Goal: Task Accomplishment & Management: Use online tool/utility

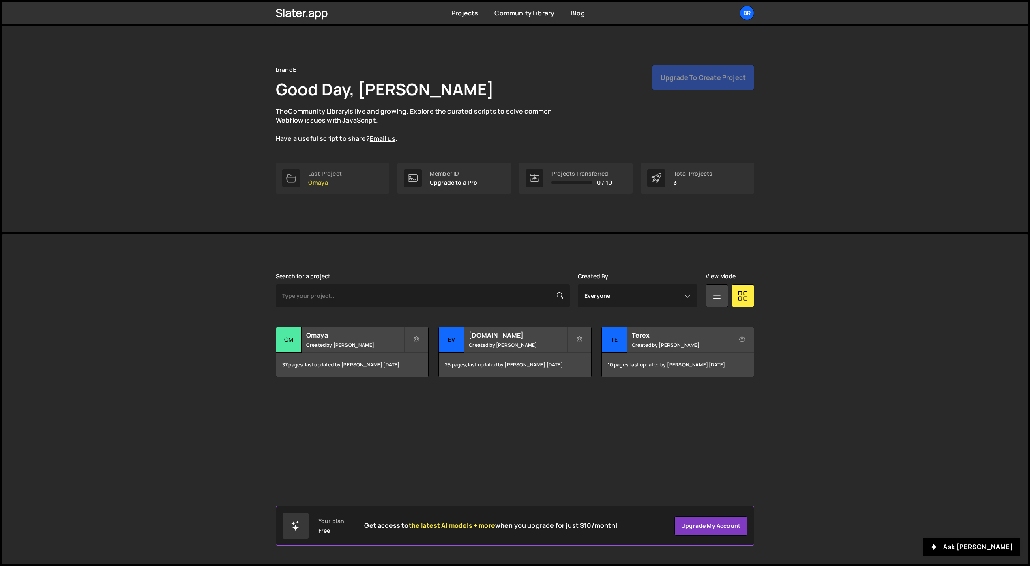
click at [336, 183] on p "Omaya" at bounding box center [325, 182] width 34 height 6
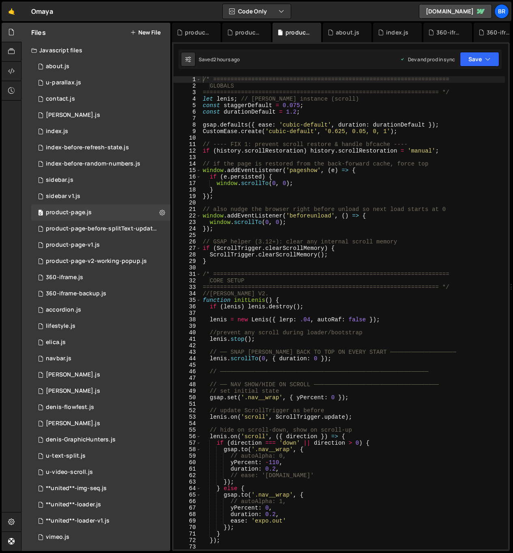
type textarea "[PERSON_NAME].stop();"
click at [291, 341] on div "/* ==================================================================== GLOBALS…" at bounding box center [353, 319] width 304 height 486
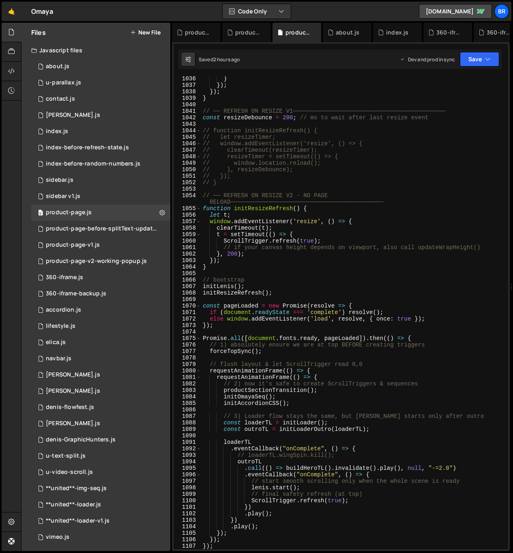
scroll to position [6886, 0]
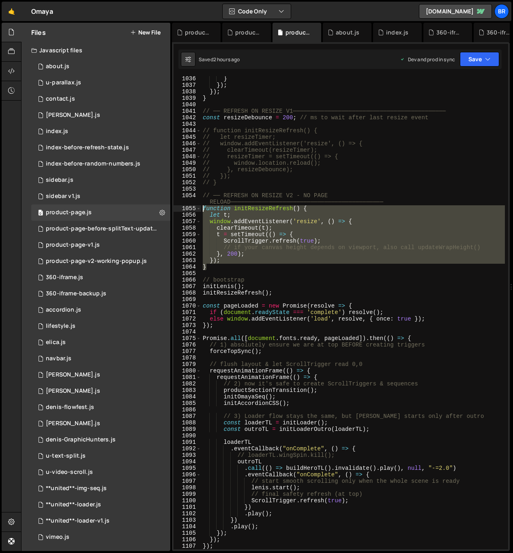
drag, startPoint x: 211, startPoint y: 267, endPoint x: 202, endPoint y: 210, distance: 57.2
click at [202, 210] on div "} }) ; }) ; } // ── REFRESH ON RESIZE V1───────────────────────────────────────…" at bounding box center [353, 318] width 304 height 486
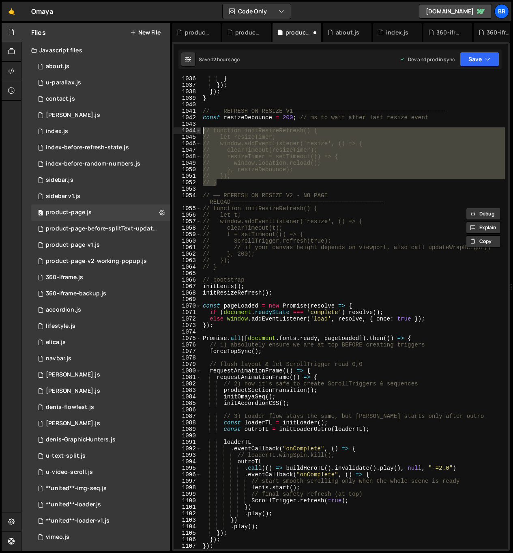
drag, startPoint x: 217, startPoint y: 178, endPoint x: 200, endPoint y: 130, distance: 50.8
click at [200, 130] on div "// function initResizeRefresh() { // let t; 1036 1037 1038 1039 1040 1041 1042 …" at bounding box center [341, 312] width 335 height 473
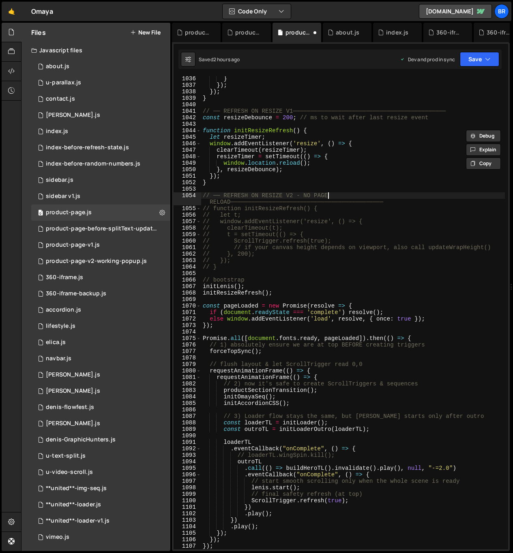
click at [344, 193] on div "} }) ; }) ; } // ── REFRESH ON RESIZE V1───────────────────────────────────────…" at bounding box center [353, 318] width 304 height 486
click at [307, 183] on div "} }) ; }) ; } // ── REFRESH ON RESIZE V1───────────────────────────────────────…" at bounding box center [353, 318] width 304 height 486
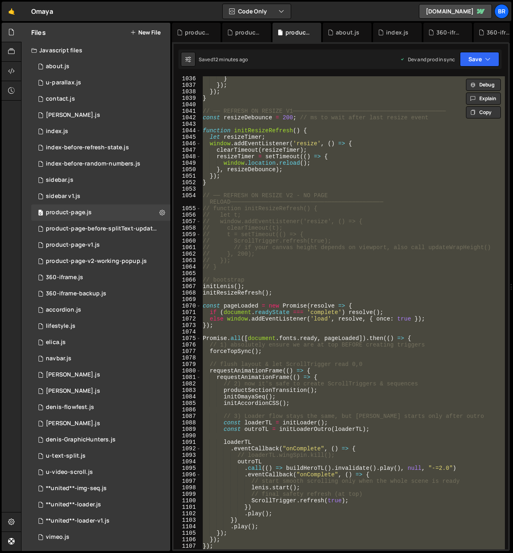
click at [378, 209] on div "} }) ; }) ; } // ── REFRESH ON RESIZE V1───────────────────────────────────────…" at bounding box center [353, 312] width 304 height 473
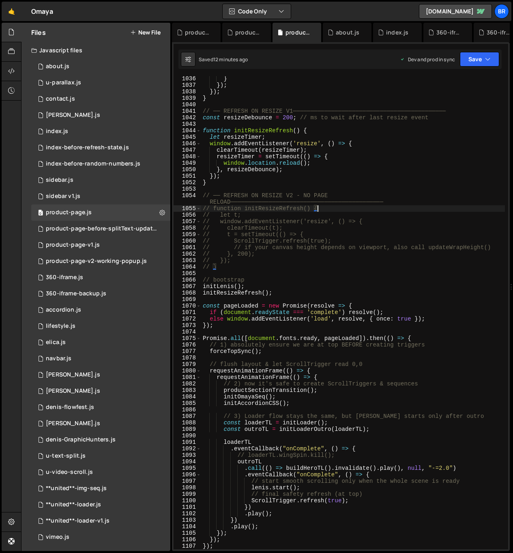
type textarea "});"
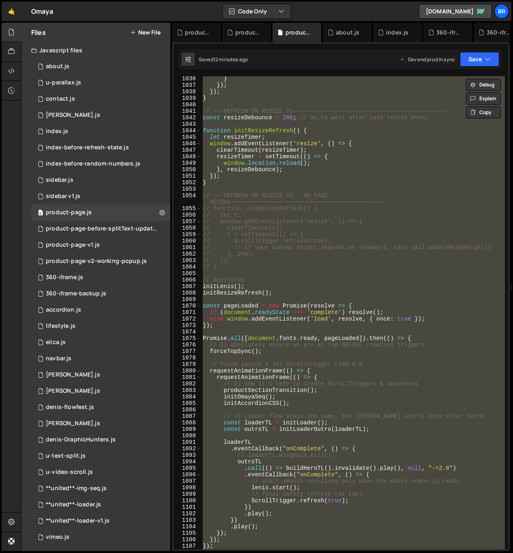
click at [447, 298] on div "} }) ; }) ; } // ── REFRESH ON RESIZE V1───────────────────────────────────────…" at bounding box center [353, 312] width 304 height 473
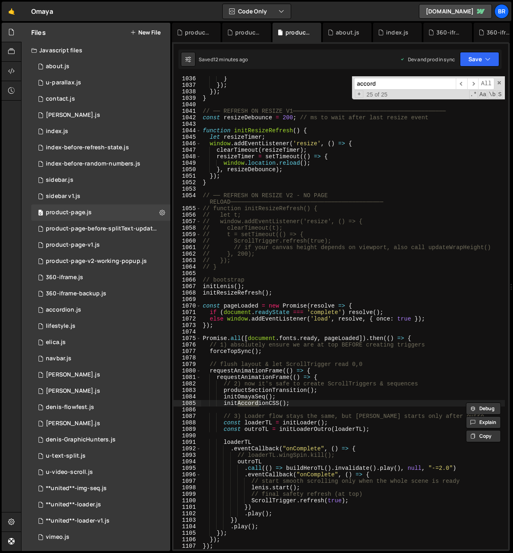
type input "accorde"
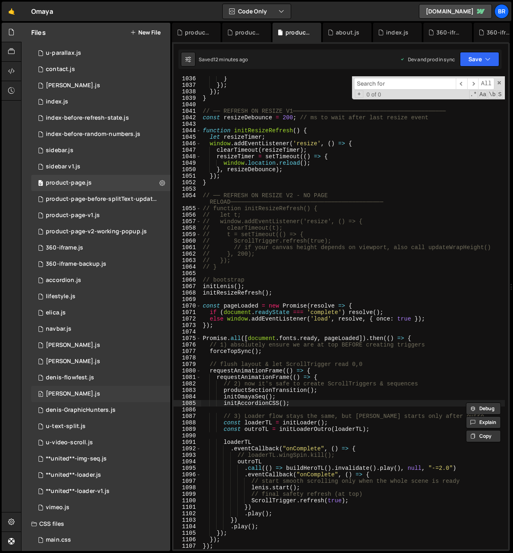
scroll to position [51, 0]
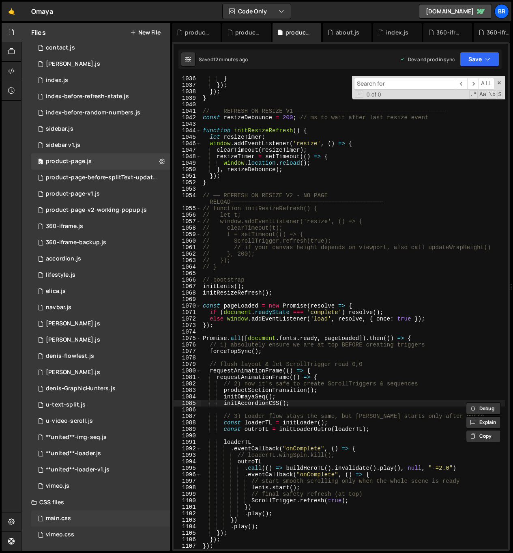
click at [72, 519] on div "main.css 0" at bounding box center [100, 518] width 139 height 16
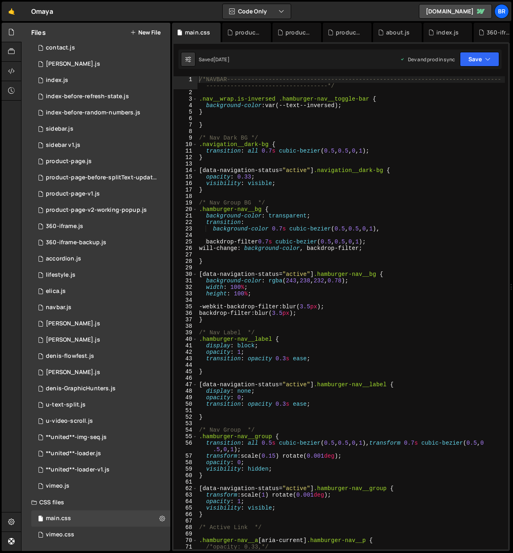
click at [283, 363] on div "/*NAVBAR-----------------------------------------------------------------------…" at bounding box center [351, 322] width 307 height 492
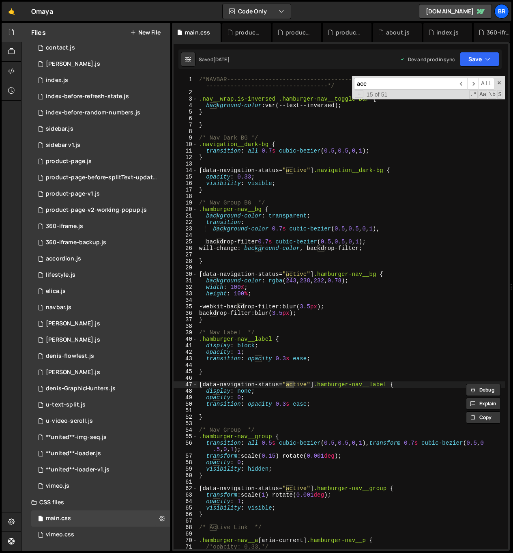
scroll to position [1840, 0]
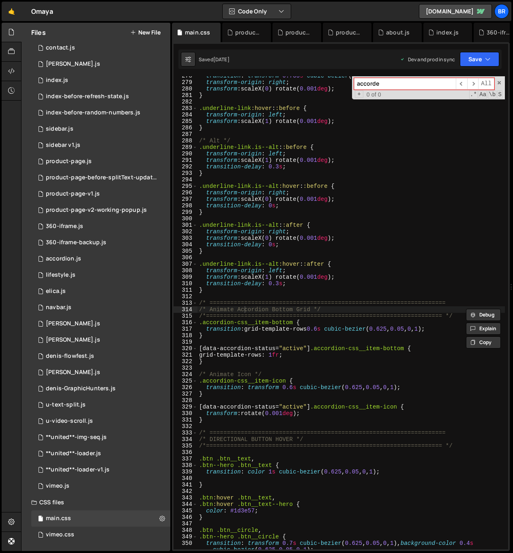
type input "accorde"
click at [286, 314] on div "transition : transform 0.735 s cubic-bezier ( 0.625 , 0.05 , 0 , 1 ) ; transfor…" at bounding box center [351, 319] width 307 height 492
click at [290, 327] on div "transition : transform 0.735 s cubic-bezier ( 0.625 , 0.05 , 0 , 1 ) ; transfor…" at bounding box center [351, 319] width 307 height 492
type textarea "transition: grid-template-rows 0.6s cubic-bezier(0.625, 0.05, 0, 1);"
click at [84, 164] on div "product-page.js" at bounding box center [69, 161] width 46 height 7
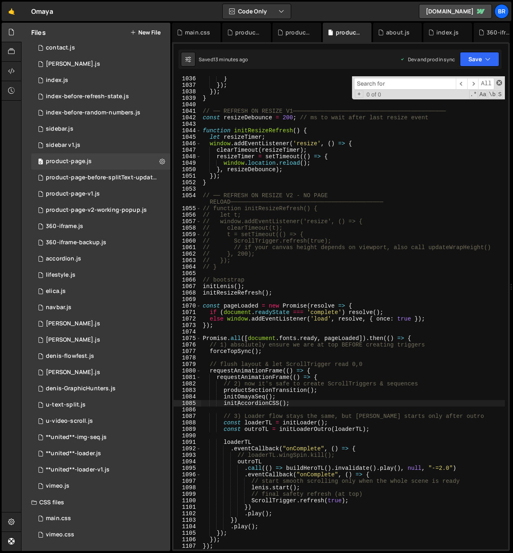
click at [498, 80] on span at bounding box center [499, 83] width 6 height 6
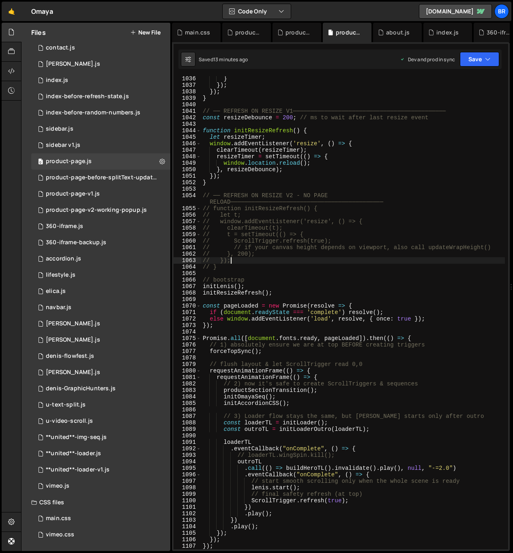
click at [390, 260] on div "} }) ; }) ; } // ── REFRESH ON RESIZE V1───────────────────────────────────────…" at bounding box center [353, 318] width 304 height 486
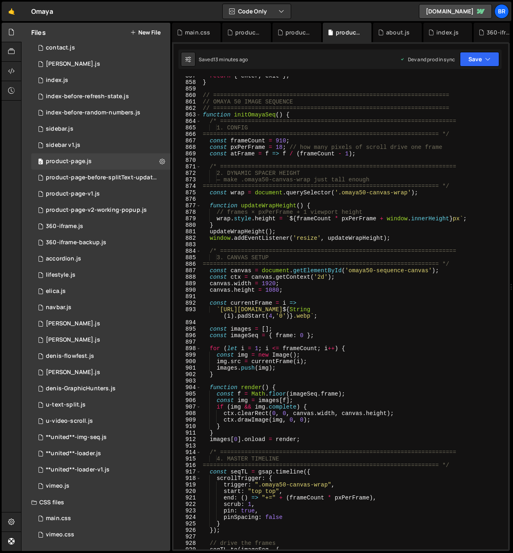
scroll to position [5748, 0]
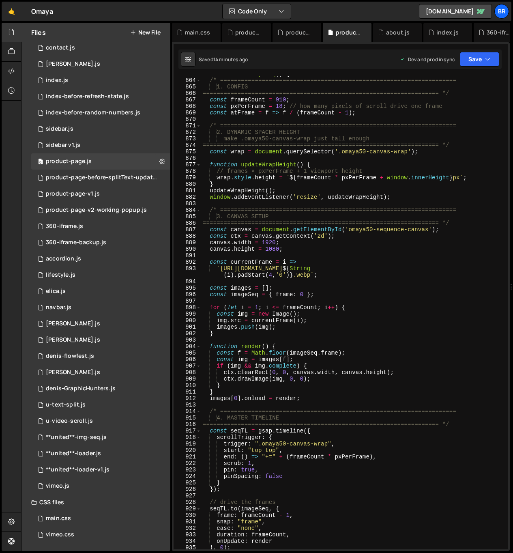
click at [374, 381] on div "function initOmayaSeq ( ) { /* ================================================…" at bounding box center [353, 314] width 304 height 486
type textarea "ctx.drawImage(img, 0, 0);"
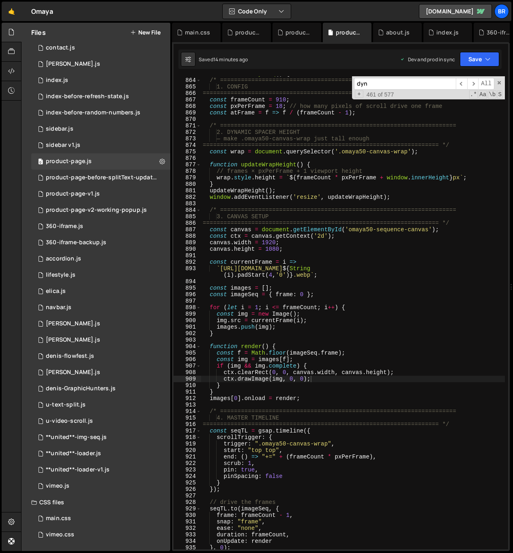
scroll to position [5565, 0]
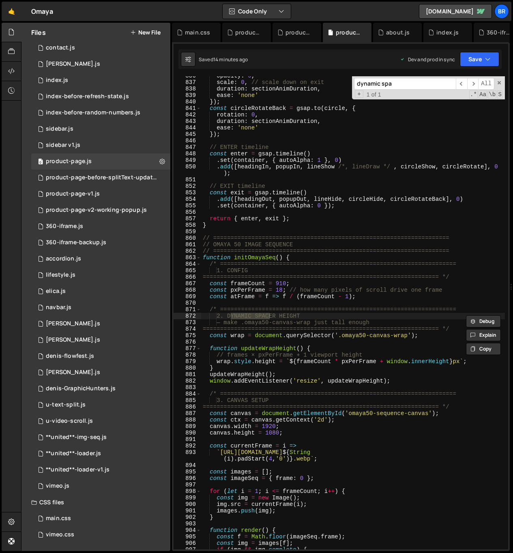
type input "dynamic spa"
click at [335, 344] on div "opacity : 0 , scale : 0 , // scale down on exit duration : sectionAnimDuration …" at bounding box center [353, 316] width 304 height 486
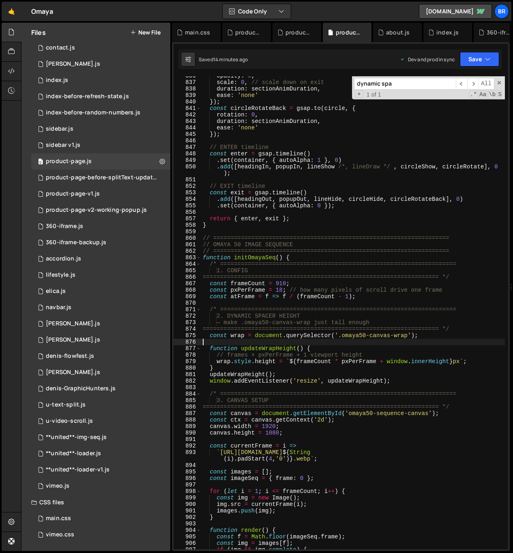
scroll to position [5600, 0]
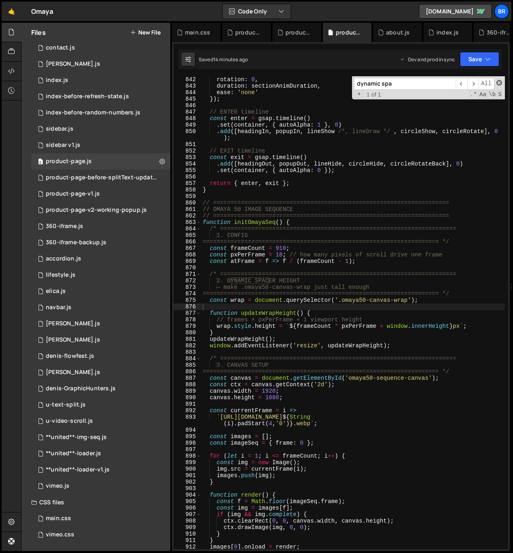
click at [497, 83] on span at bounding box center [499, 83] width 6 height 6
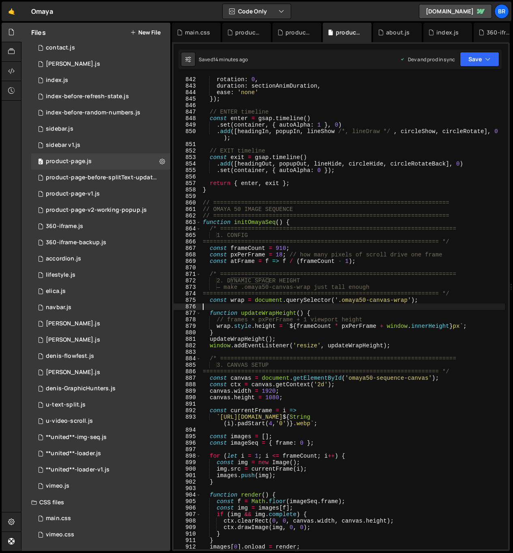
click at [401, 338] on div "const circleRotateBack = gsap . to ( circle , { rotation : 0 , duration : secti…" at bounding box center [353, 313] width 304 height 486
type textarea "updateWrapHeight();"
click at [94, 516] on div "main.css 0" at bounding box center [100, 518] width 139 height 16
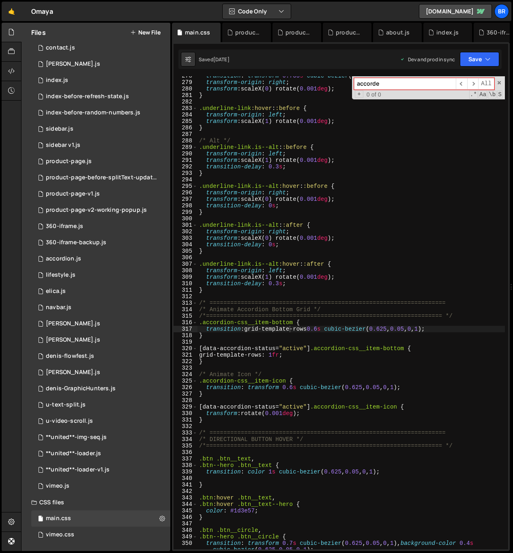
click at [273, 405] on div "transition : transform 0.735 s cubic-bezier ( 0.625 , 0.05 , 0 , 1 ) ; transfor…" at bounding box center [351, 319] width 307 height 492
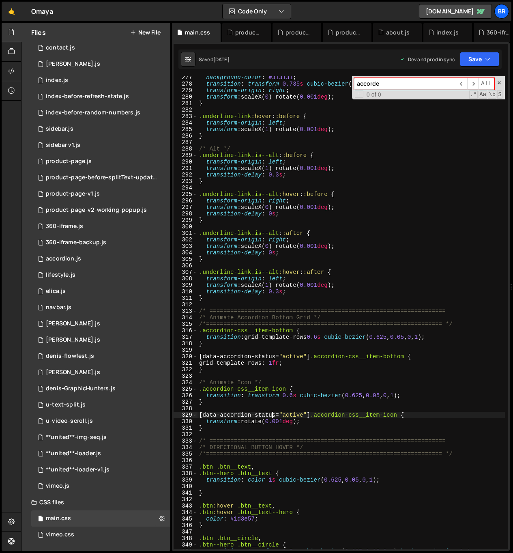
scroll to position [1832, 0]
click at [339, 218] on div "background-color : #313131 ; transition : transform 0.735 s cubic-bezier ( 0.62…" at bounding box center [351, 320] width 307 height 492
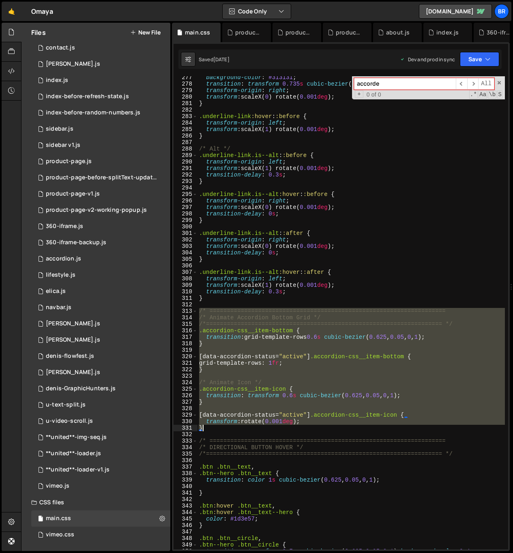
drag, startPoint x: 199, startPoint y: 309, endPoint x: 265, endPoint y: 428, distance: 135.4
click at [265, 428] on div "background-color : #313131 ; transition : transform 0.735 s cubic-bezier ( 0.62…" at bounding box center [351, 320] width 307 height 492
type textarea "transform: rotate(0.001deg); }"
click at [111, 162] on div "0 product-page.js 0" at bounding box center [100, 161] width 139 height 16
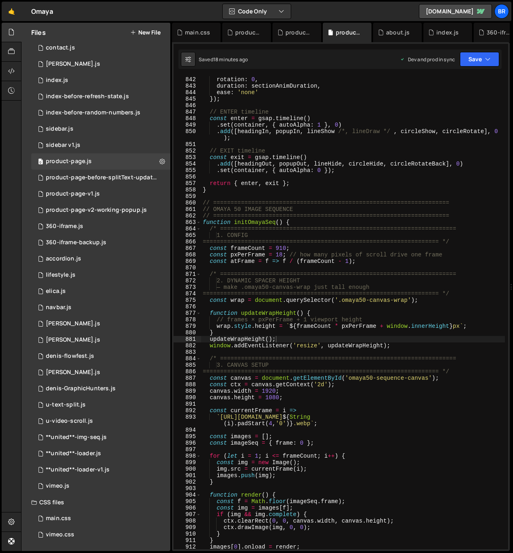
type textarea "wrap.style.height = `${frameCount * pxPerFrame + window.innerHeight}px`;"
click at [346, 323] on div "const circleRotateBack = gsap . to ( circle , { rotation : 0 , duration : secti…" at bounding box center [353, 313] width 304 height 486
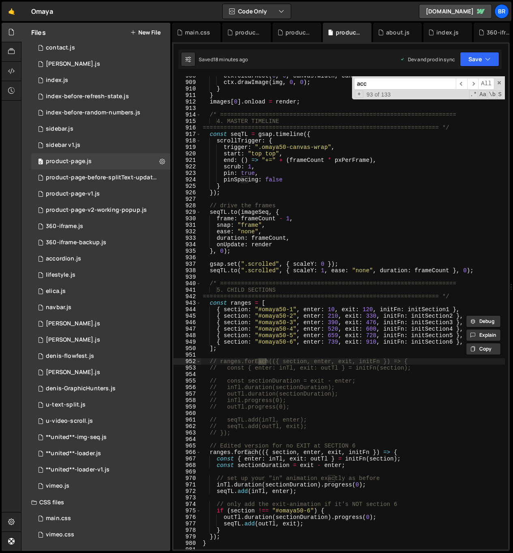
scroll to position [6337, 0]
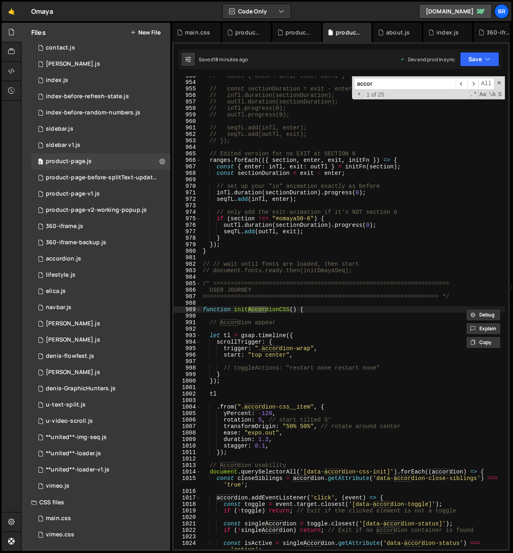
type input "accor"
click at [343, 339] on div "// const { enter: inTl, exit: outTl } = initFn(section); // const sectionDurati…" at bounding box center [353, 319] width 304 height 492
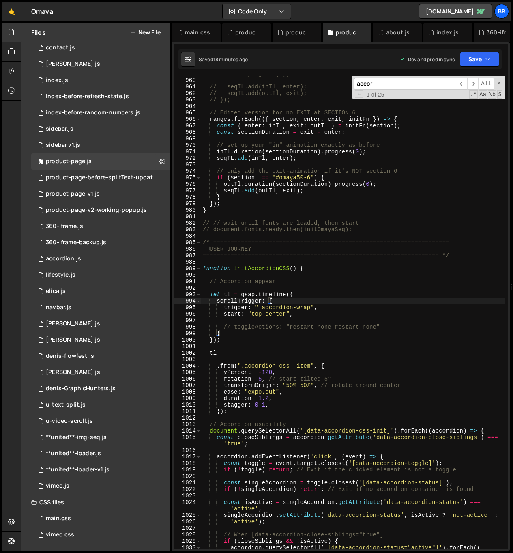
click at [343, 339] on div "// outTl.progress(0); // seqTL.add(inTl, enter); // seqTL.add(outTl, exit); // …" at bounding box center [353, 314] width 304 height 486
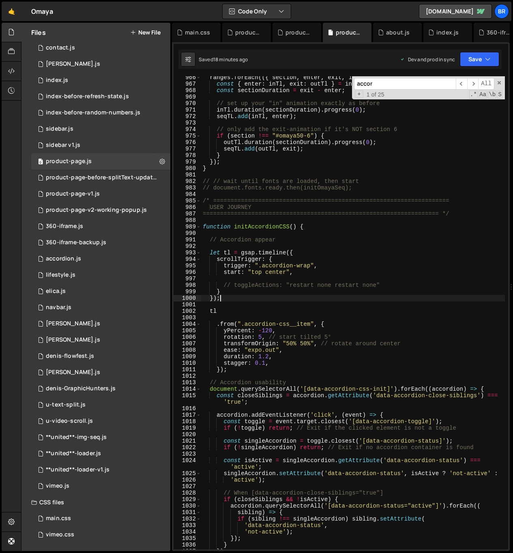
scroll to position [6456, 0]
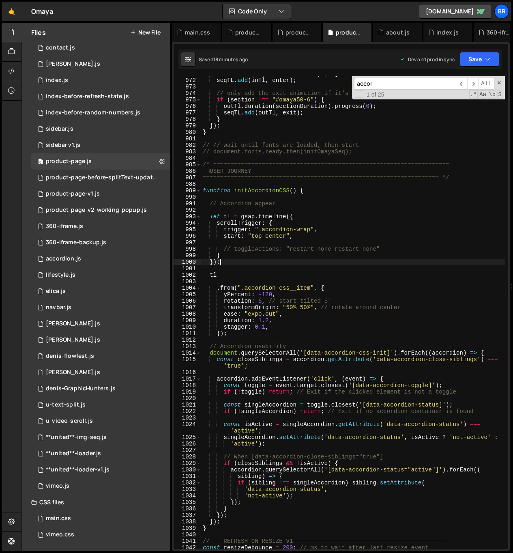
click at [323, 249] on div "inTl . duration ( sectionDuration ) . progress ( 0 ) ; seqTL . add ( inTl , ent…" at bounding box center [353, 314] width 304 height 486
type textarea "// toggleActions: "restart none restart none""
click at [84, 163] on div "product-page.js" at bounding box center [69, 161] width 46 height 7
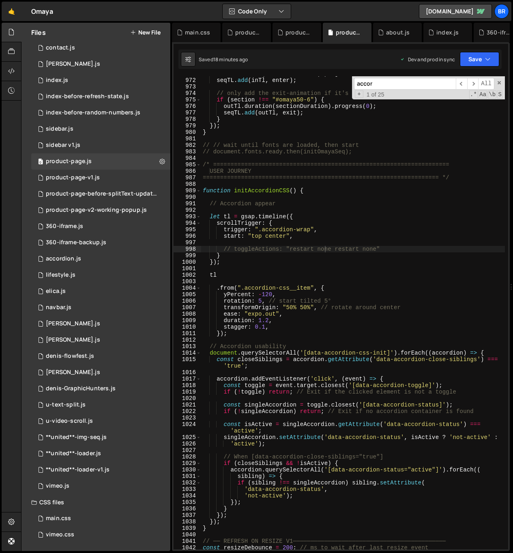
click at [356, 187] on div "inTl . duration ( sectionDuration ) . progress ( 0 ) ; seqTL . add ( inTl , ent…" at bounding box center [353, 314] width 304 height 486
type textarea "});"
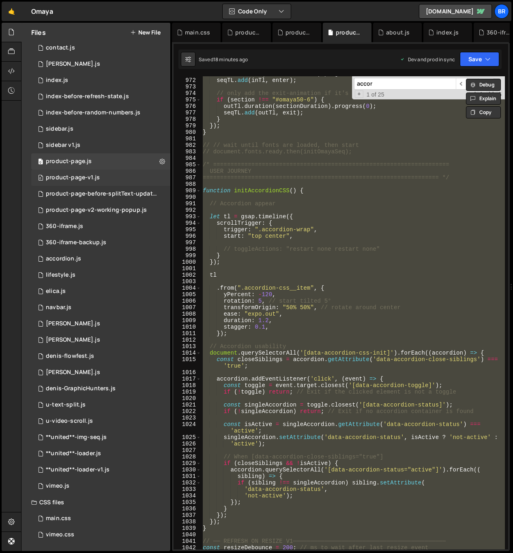
click at [94, 176] on div "product-page-v1.js" at bounding box center [73, 177] width 54 height 7
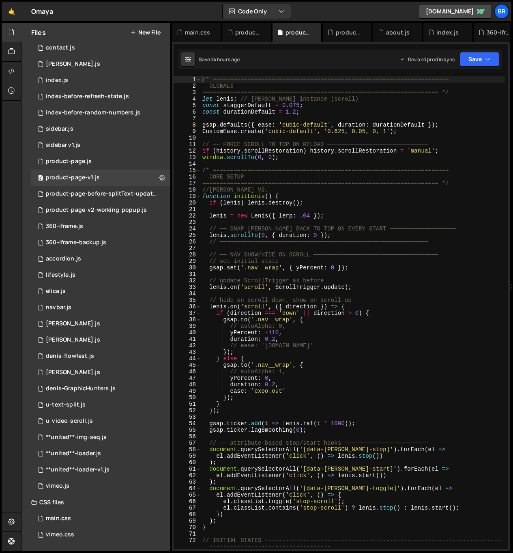
type textarea "if (lenis) lenis.destroy();"
click at [340, 205] on div "/* ==================================================================== GLOBALS…" at bounding box center [353, 319] width 304 height 486
paste textarea
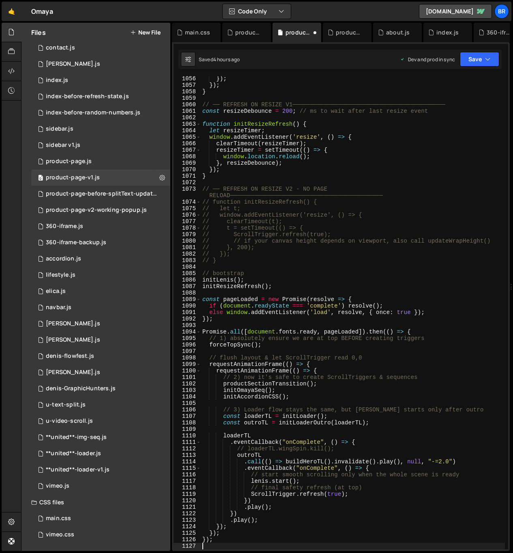
scroll to position [6493, 0]
type textarea "});"
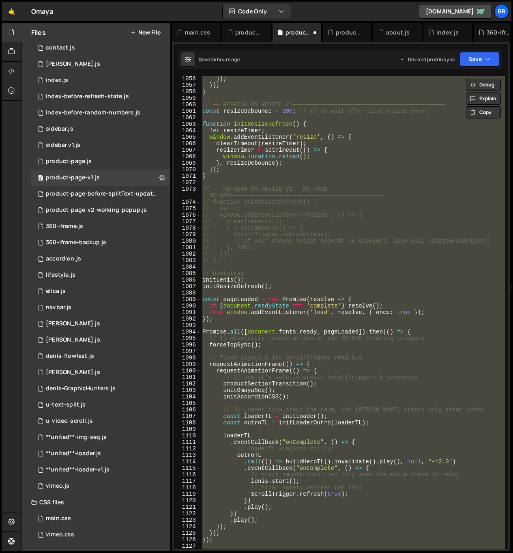
paste textarea
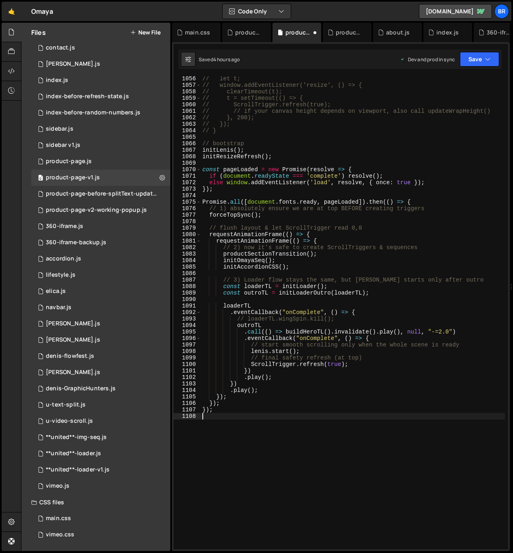
scroll to position [7022, 0]
click at [296, 279] on div "// let t; // window.addEventListener('resize', () => { // clearTimeout(t); // t…" at bounding box center [353, 318] width 304 height 486
type textarea "// 3) Loader flow stays the same, but Lenis starts only after outro"
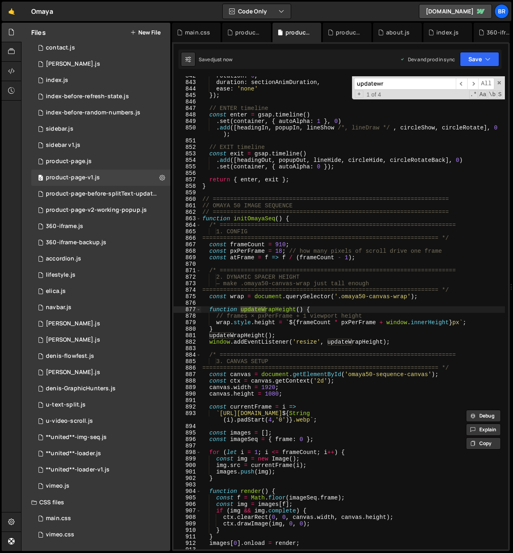
scroll to position [5604, 0]
type input "updatewraph"
click at [473, 83] on span "​" at bounding box center [472, 84] width 11 height 12
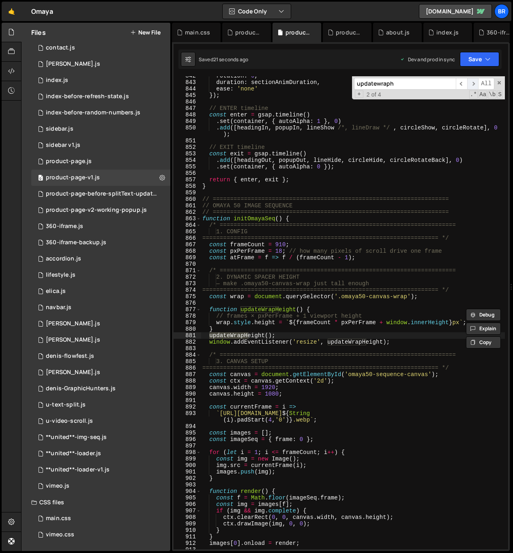
click at [473, 83] on span "​" at bounding box center [472, 84] width 11 height 12
click at [321, 352] on div "rotation : 0 , duration : sectionAnimDuration , ease : 'none' }) ; // ENTER tim…" at bounding box center [353, 316] width 304 height 486
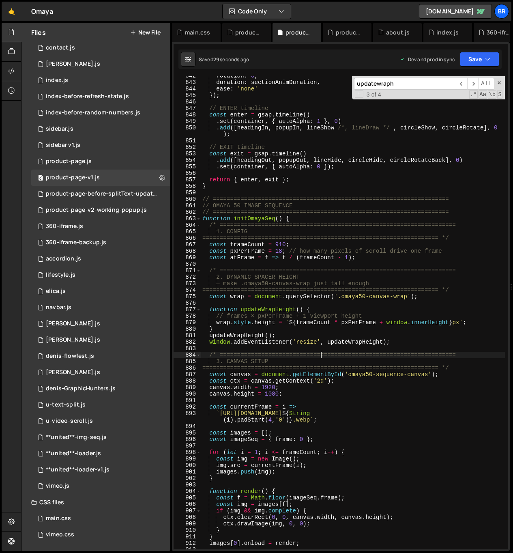
click at [295, 337] on div "rotation : 0 , duration : sectionAnimDuration , ease : 'none' }) ; // ENTER tim…" at bounding box center [353, 316] width 304 height 486
type textarea "updateWrapHeight();"
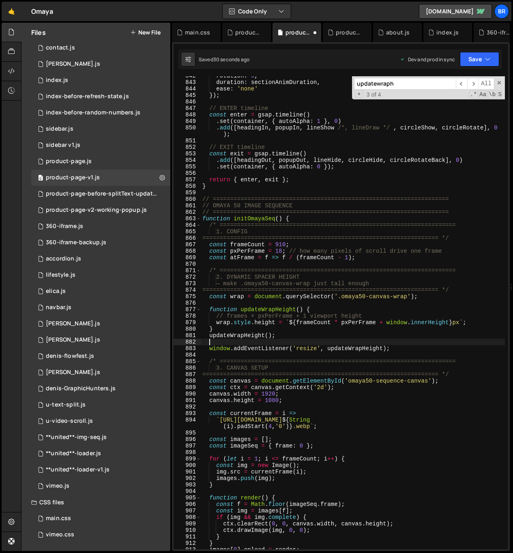
paste textarea "// (keep your existing resize listener if you want)"
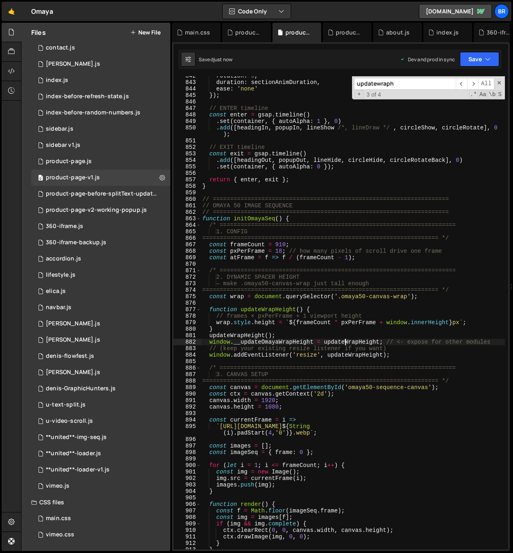
click at [345, 341] on div "rotation : 0 , duration : sectionAnimDuration , ease : 'none' }) ; // ENTER tim…" at bounding box center [353, 316] width 304 height 486
type textarea "});"
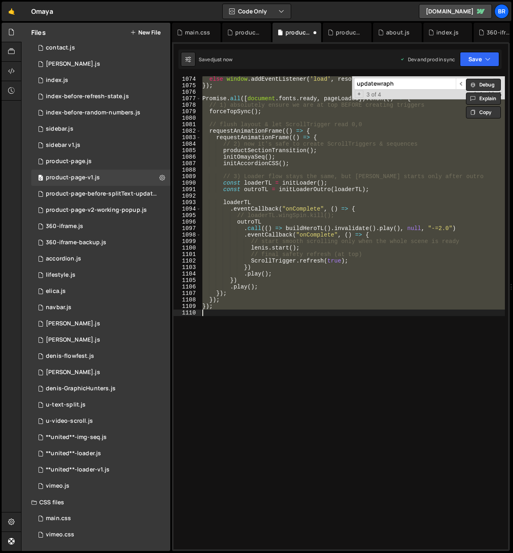
scroll to position [5630, 0]
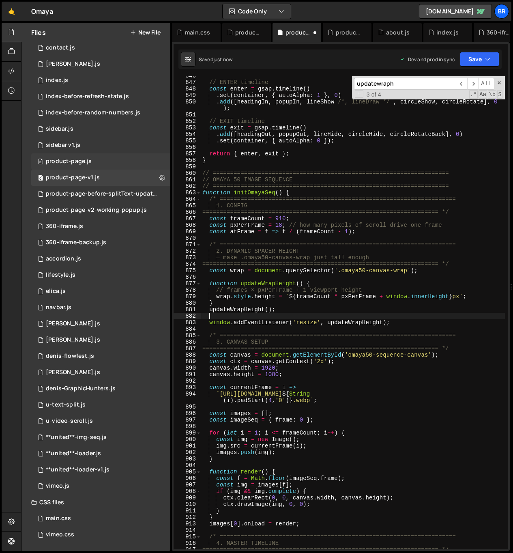
click at [78, 164] on div "product-page.js" at bounding box center [69, 161] width 46 height 7
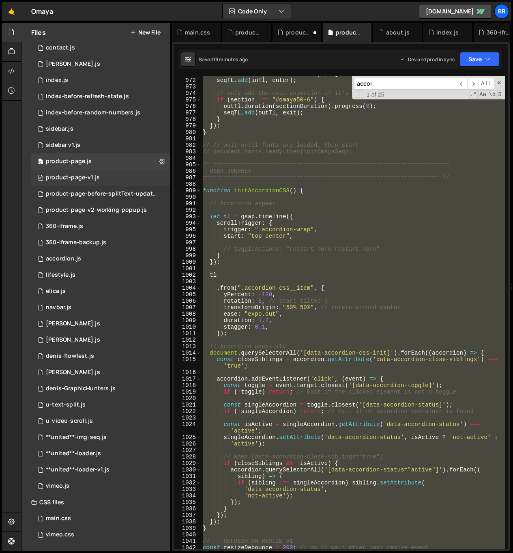
click at [81, 175] on div "product-page-v1.js" at bounding box center [73, 177] width 54 height 7
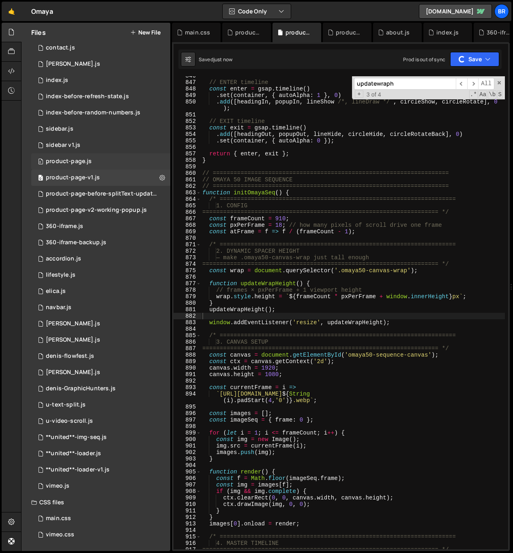
click at [79, 166] on div "0 product-page.js 0" at bounding box center [100, 161] width 139 height 16
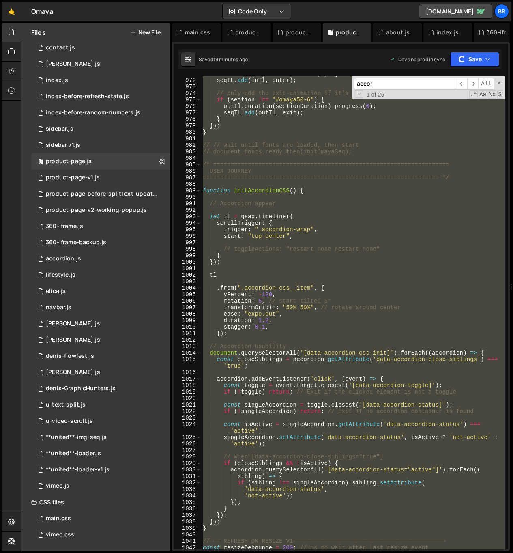
click at [422, 303] on div "inTl . duration ( sectionDuration ) . progress ( 0 ) ; seqTL . add ( inTl , ent…" at bounding box center [353, 312] width 304 height 473
type textarea "rotation: 5, // start tilted 5°"
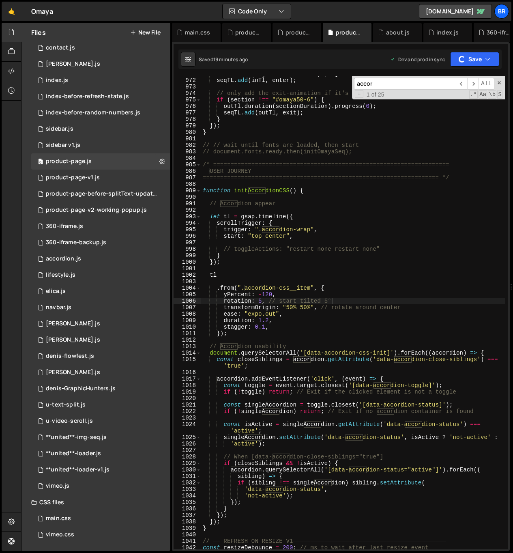
click at [437, 81] on input "accor" at bounding box center [405, 84] width 102 height 12
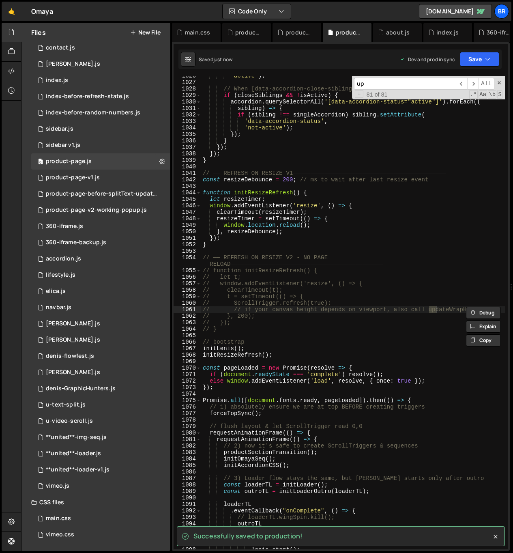
scroll to position [6824, 0]
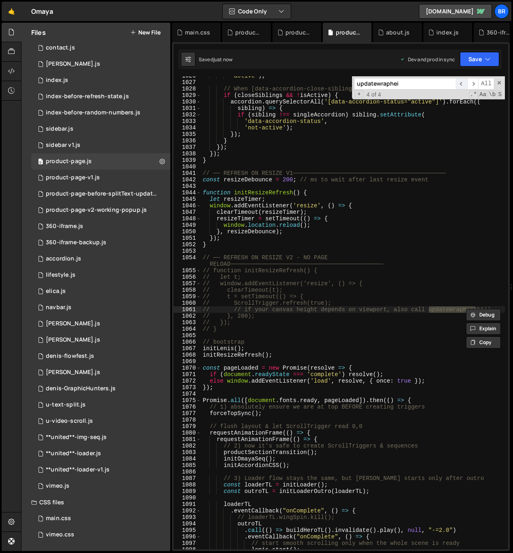
type input "updatewraphei"
click at [461, 81] on span "​" at bounding box center [461, 84] width 11 height 12
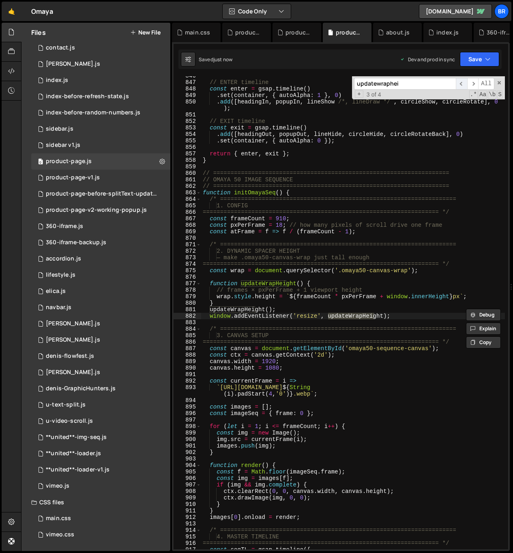
scroll to position [5630, 0]
click at [462, 81] on span "​" at bounding box center [461, 84] width 11 height 12
type textarea "updateWrapHeight();"
click at [285, 312] on div "// ENTER timeline const enter = gsap . timeline ( ) . set ( container , { autoA…" at bounding box center [353, 316] width 304 height 486
paste textarea "// (keep your existing resize listener if you want)"
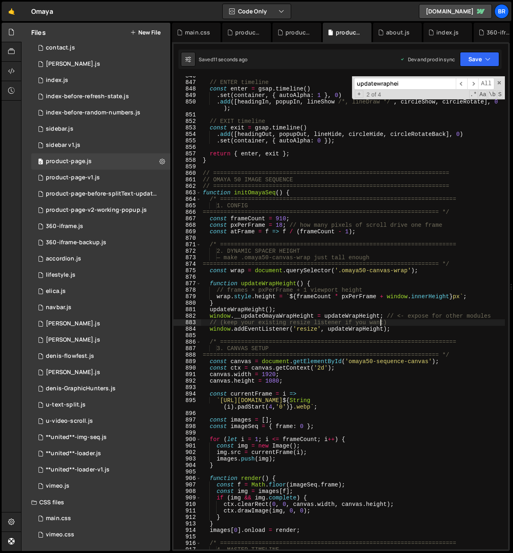
click at [283, 298] on div "// ENTER timeline const enter = gsap . timeline ( ) . set ( container , { autoA…" at bounding box center [353, 316] width 304 height 486
type textarea "wrap.style.height = `${frameCount * pxPerFrame + window.innerHeight}px`;"
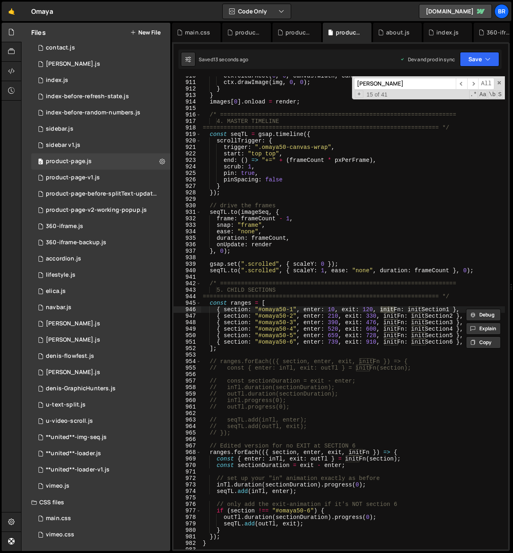
scroll to position [6350, 0]
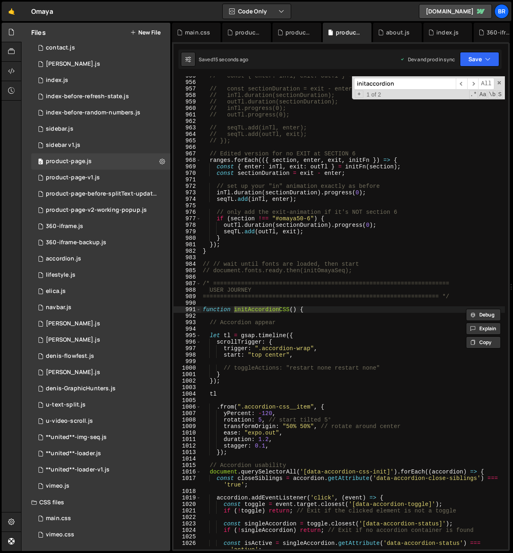
type input "initaccordion"
click at [343, 333] on div "// const { enter: inTl, exit: outTl } = initFn(section); // const sectionDurati…" at bounding box center [353, 319] width 304 height 492
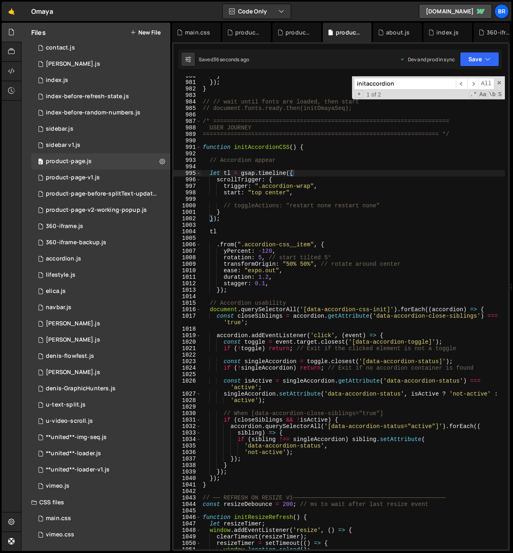
scroll to position [6505, 0]
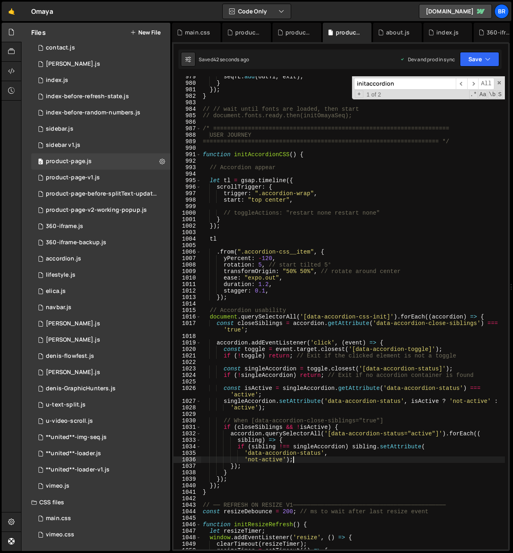
click at [328, 459] on div "seqTL . add ( outTl , exit ) ; } }) ; } // // wait until fonts are loaded, then…" at bounding box center [353, 316] width 304 height 486
click at [253, 470] on div "seqTL . add ( outTl , exit ) ; } }) ; } // // wait until fonts are loaded, then…" at bounding box center [353, 316] width 304 height 486
click at [232, 467] on div "seqTL . add ( outTl , exit ) ; } }) ; } // // wait until fonts are loaded, then…" at bounding box center [353, 316] width 304 height 486
click at [234, 467] on div "seqTL . add ( outTl , exit ) ; } }) ; } // // wait until fonts are loaded, then…" at bounding box center [353, 316] width 304 height 486
click at [234, 472] on div "seqTL . add ( outTl , exit ) ; } }) ; } // // wait until fonts are loaded, then…" at bounding box center [353, 316] width 304 height 486
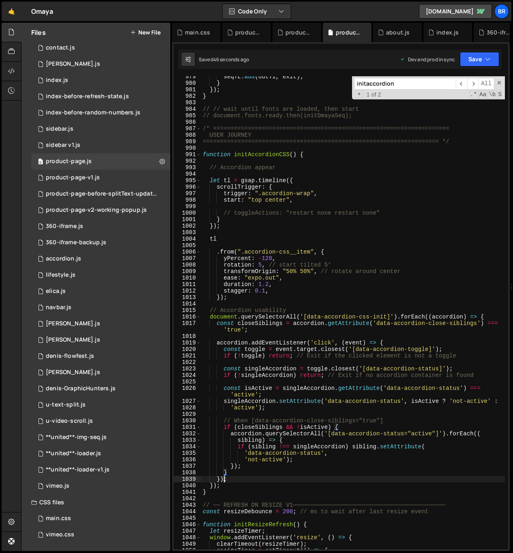
click at [224, 480] on div "seqTL . add ( outTl , exit ) ; } }) ; } // // wait until fonts are loaded, then…" at bounding box center [353, 316] width 304 height 486
click at [219, 479] on div "seqTL . add ( outTl , exit ) ; } }) ; } // // wait until fonts are loaded, then…" at bounding box center [353, 316] width 304 height 486
click at [213, 484] on div "seqTL . add ( outTl , exit ) ; } }) ; } // // wait until fonts are loaded, then…" at bounding box center [353, 316] width 304 height 486
click at [211, 491] on div "seqTL . add ( outTl , exit ) ; } }) ; } // // wait until fonts are loaded, then…" at bounding box center [353, 316] width 304 height 486
click at [230, 485] on div "seqTL . add ( outTl , exit ) ; } }) ; } // // wait until fonts are loaded, then…" at bounding box center [353, 316] width 304 height 486
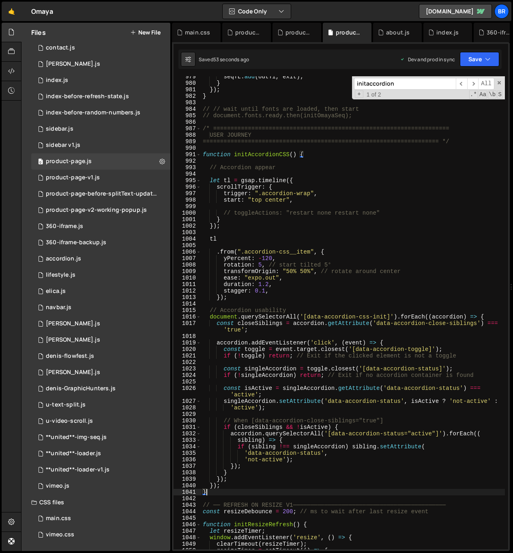
type textarea "});"
paste textarea "}"
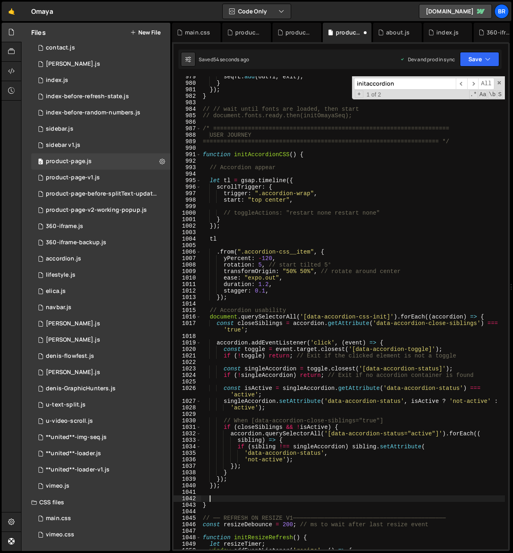
scroll to position [6769, 0]
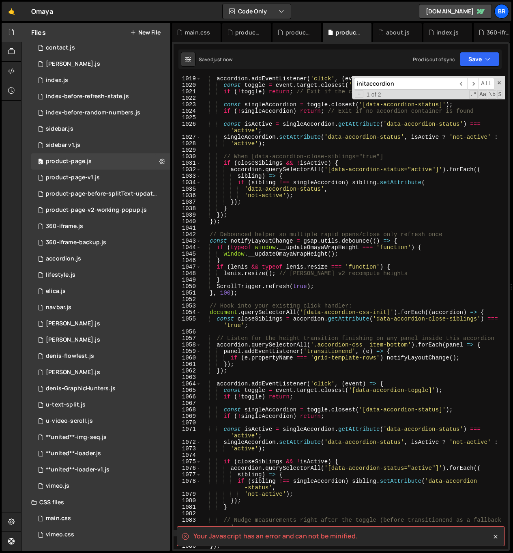
click at [415, 240] on div "accordion . addEventListener ( 'click' , ( event ) => { const toggle = event . …" at bounding box center [353, 318] width 304 height 486
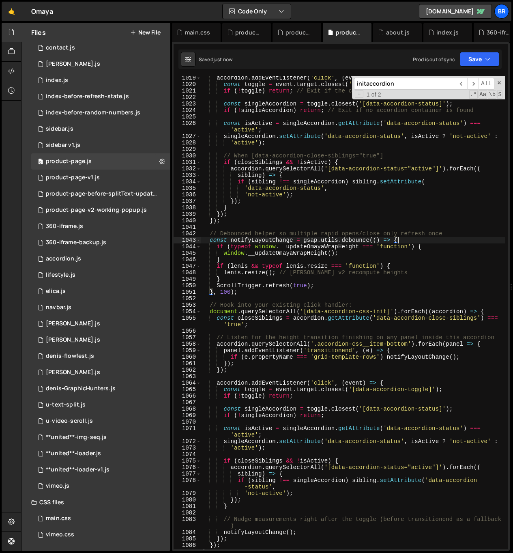
scroll to position [6824, 0]
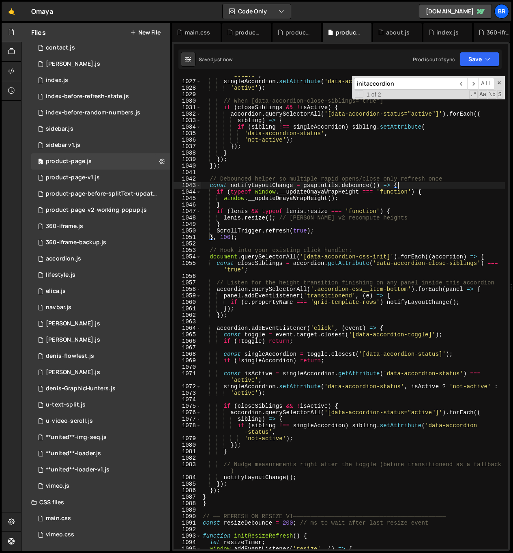
click at [228, 503] on div "const isActive = singleAccordion . getAttribute ( 'data-accordion-status' ) ===…" at bounding box center [353, 311] width 304 height 492
type textarea "}"
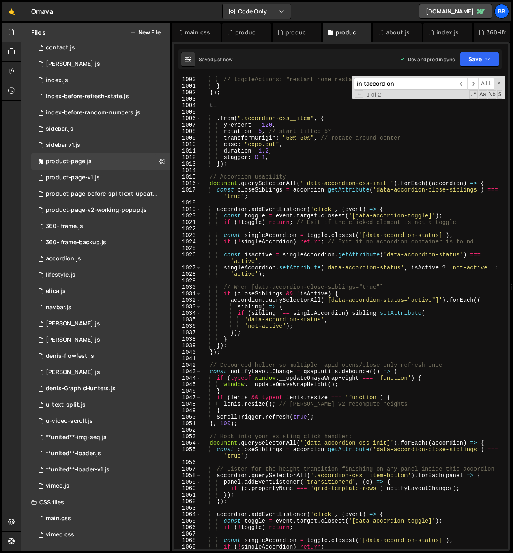
scroll to position [6637, 0]
click at [218, 365] on div "// toggleActions: "restart none restart none" } }) ; tl . from ( ".accordion-cs…" at bounding box center [353, 314] width 304 height 486
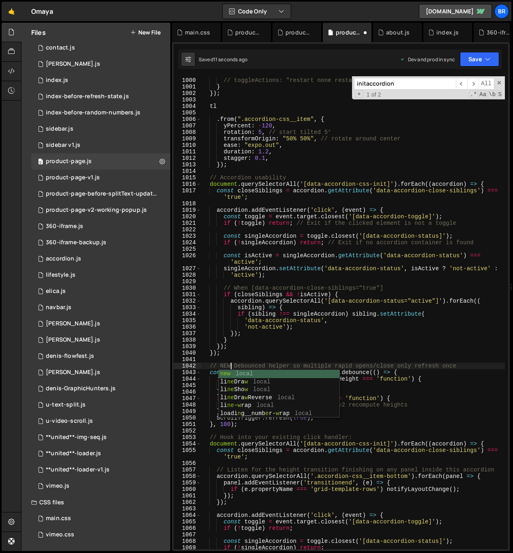
scroll to position [0, 2]
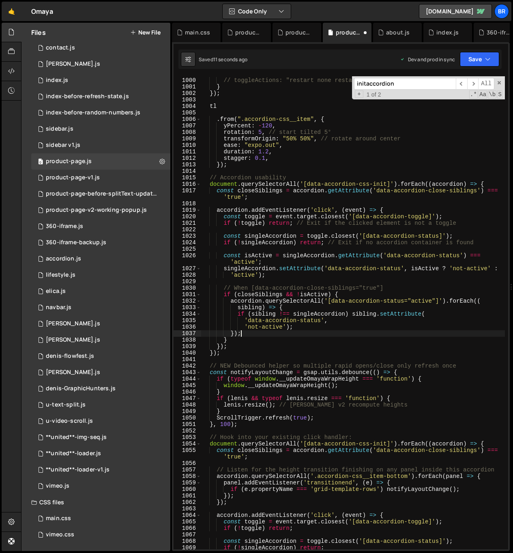
click at [294, 331] on div "// toggleActions: "restart none restart none" } }) ; tl . from ( ".accordion-cs…" at bounding box center [353, 314] width 304 height 486
click at [300, 349] on div "// toggleActions: "restart none restart none" } }) ; tl . from ( ".accordion-cs…" at bounding box center [353, 314] width 304 height 486
click at [303, 224] on div "// toggleActions: "restart none restart none" } }) ; tl . from ( ".accordion-cs…" at bounding box center [353, 314] width 304 height 486
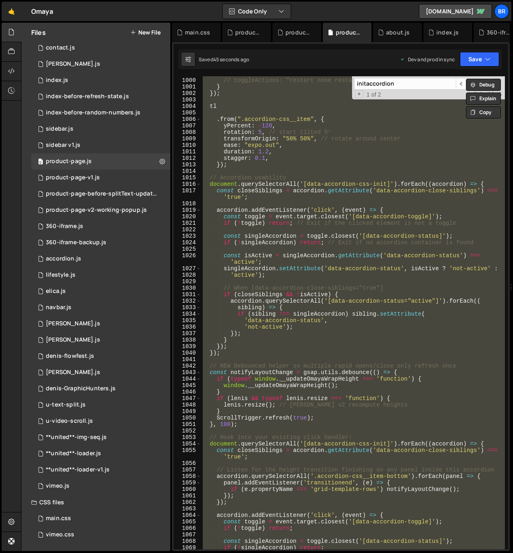
click at [313, 355] on div "// toggleActions: "restart none restart none" } }) ; tl . from ( ".accordion-cs…" at bounding box center [353, 312] width 304 height 473
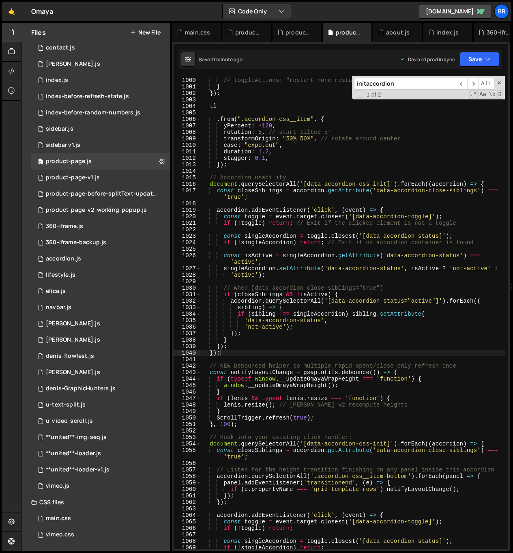
click at [338, 265] on div "// toggleActions: "restart none restart none" } }) ; tl . from ( ".accordion-cs…" at bounding box center [353, 314] width 304 height 486
type textarea "const isActive = singleAccordion.getAttribute('data-accordion-status') === 'act…"
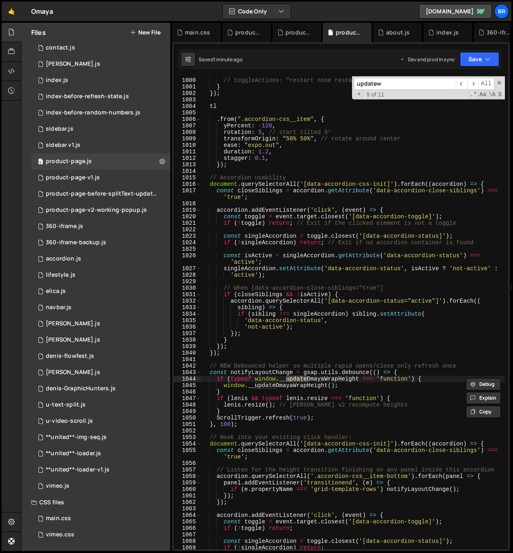
scroll to position [7161, 0]
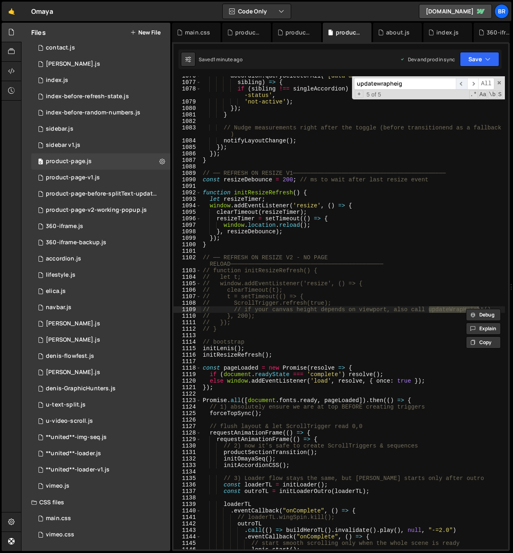
type input "updatewrapheig"
click at [459, 88] on span "​" at bounding box center [461, 84] width 11 height 12
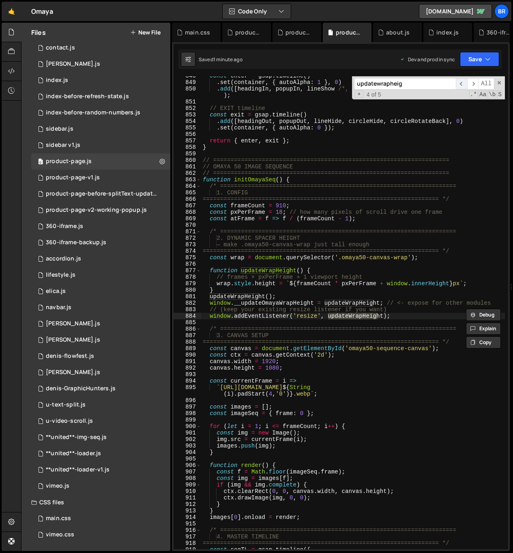
scroll to position [5643, 0]
click at [459, 88] on span "​" at bounding box center [461, 84] width 11 height 12
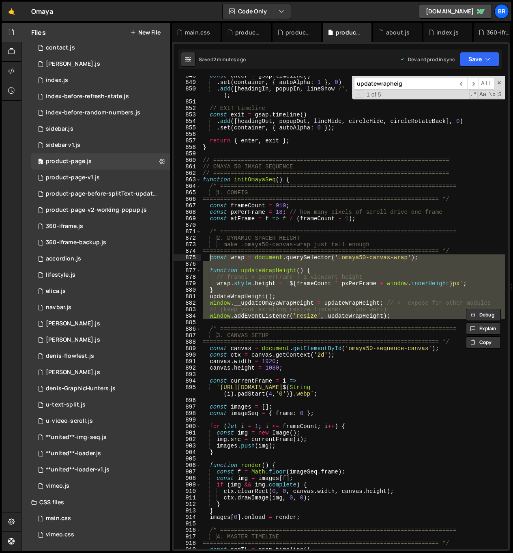
drag, startPoint x: 394, startPoint y: 316, endPoint x: 211, endPoint y: 258, distance: 191.8
click at [211, 258] on div "const enter = gsap . timeline ( ) . set ( container , { autoAlpha : 1 } , 0 ) .…" at bounding box center [353, 316] width 304 height 486
paste textarea "window.__updateOmayaWrapHeight = updateWrapHeight; // expose"
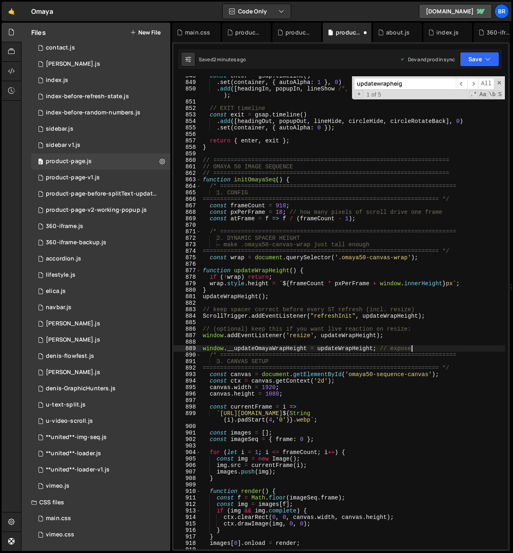
type textarea "window.__updateOmayaWrapHeight = updateWrapHeight; // expose"
click at [385, 80] on input "updatewrapheig" at bounding box center [405, 84] width 102 height 12
paste input "initResizeRefresh()"
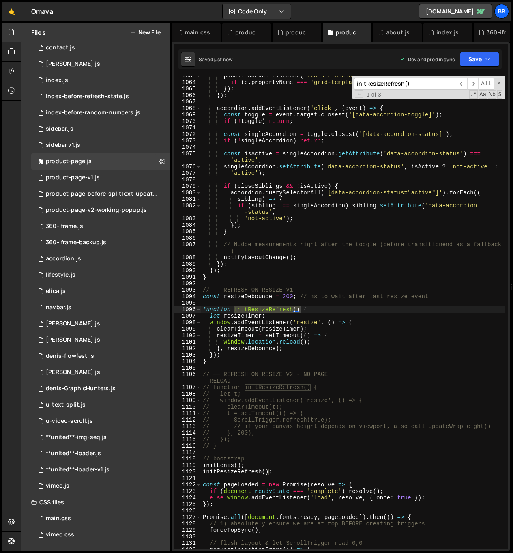
scroll to position [7070, 0]
type input "initResizeRefresh()"
click at [461, 84] on span "​" at bounding box center [461, 84] width 11 height 12
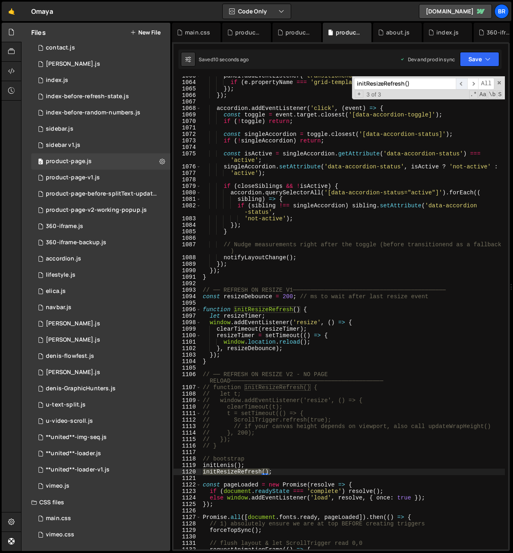
click at [461, 84] on span "​" at bounding box center [461, 84] width 11 height 12
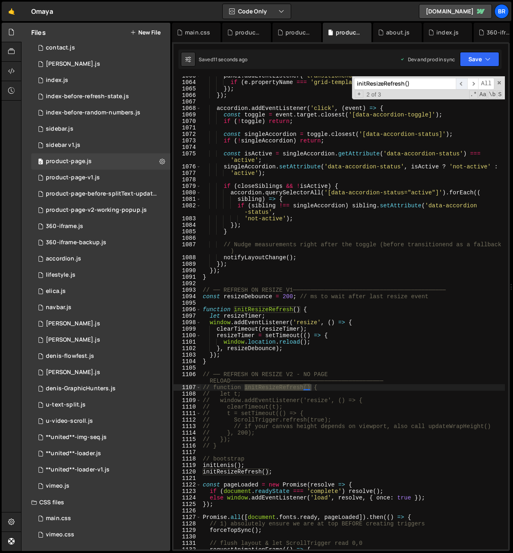
click at [461, 84] on span "​" at bounding box center [461, 84] width 11 height 12
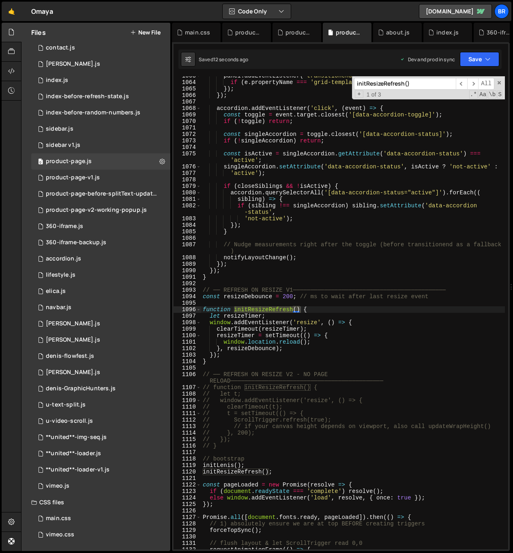
click at [334, 327] on div "panel . addEventListener ( 'transitionend' , ( e ) => { if ( e . propertyName =…" at bounding box center [353, 316] width 304 height 486
click at [252, 325] on div "panel . addEventListener ( 'transitionend' , ( e ) => { if ( e . propertyName =…" at bounding box center [353, 316] width 304 height 486
click at [320, 342] on div "panel . addEventListener ( 'transitionend' , ( e ) => { if ( e . propertyName =…" at bounding box center [353, 316] width 304 height 486
click at [338, 234] on div "panel . addEventListener ( 'transitionend' , ( e ) => { if ( e . propertyName =…" at bounding box center [353, 316] width 304 height 486
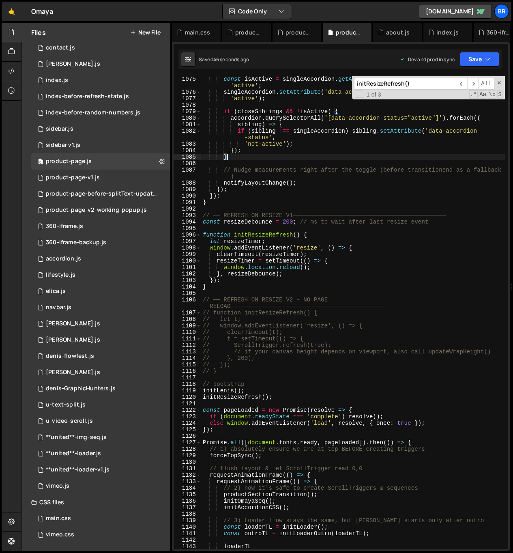
scroll to position [7145, 0]
click at [340, 320] on div "const isActive = singleAccordion . getAttribute ( 'data-accordion-status' ) ===…" at bounding box center [353, 322] width 304 height 492
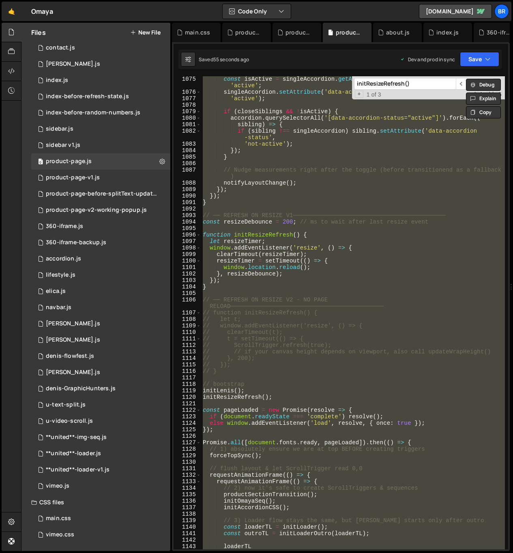
click at [348, 326] on div "const isActive = singleAccordion . getAttribute ( 'data-accordion-status' ) ===…" at bounding box center [353, 312] width 304 height 473
click at [293, 393] on div "const isActive = singleAccordion . getAttribute ( 'data-accordion-status' ) ===…" at bounding box center [353, 312] width 304 height 473
type textarea "initLenis();"
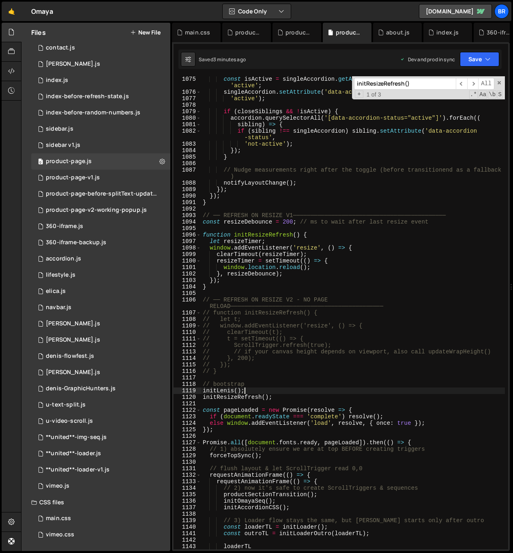
scroll to position [7153, 0]
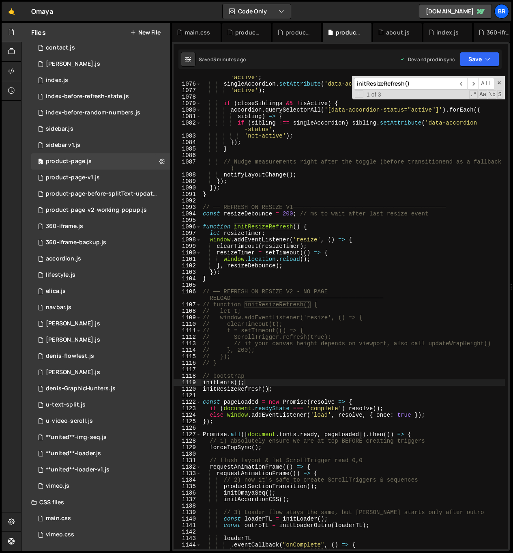
click at [421, 83] on input "initResizeRefresh()" at bounding box center [405, 84] width 102 height 12
paste input "AccordionCSS"
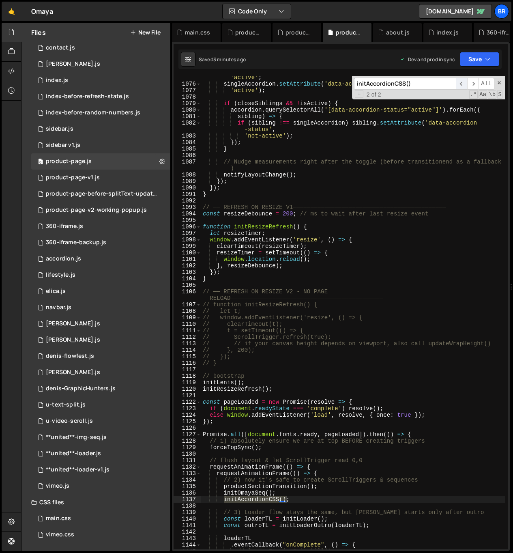
type input "initAccordionCSS()"
click at [462, 82] on span "​" at bounding box center [461, 84] width 11 height 12
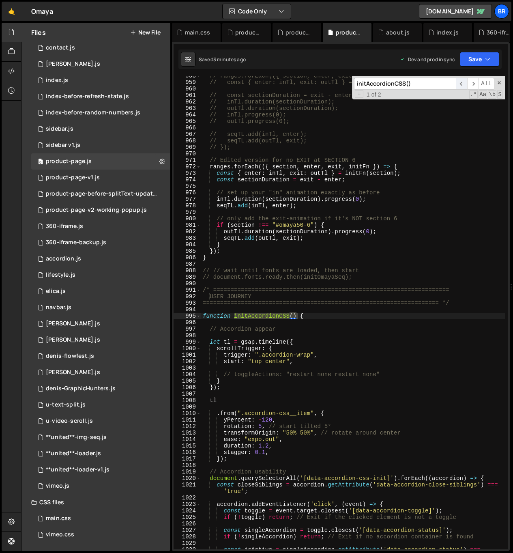
scroll to position [6369, 0]
click at [397, 380] on div "// ranges.forEach(({ section, enter, exit, initFn }) => { // const { enter: inT…" at bounding box center [353, 319] width 304 height 492
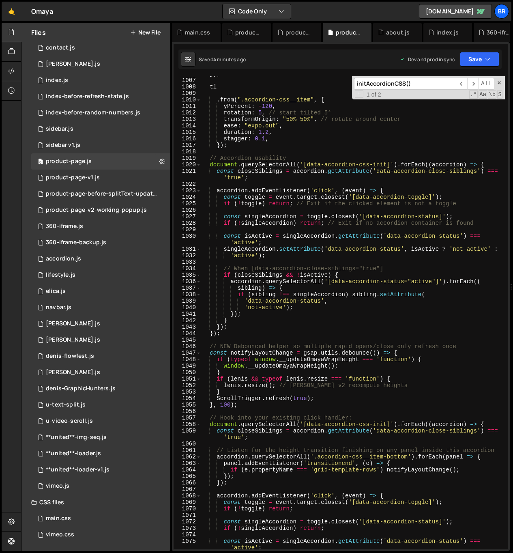
scroll to position [6691, 0]
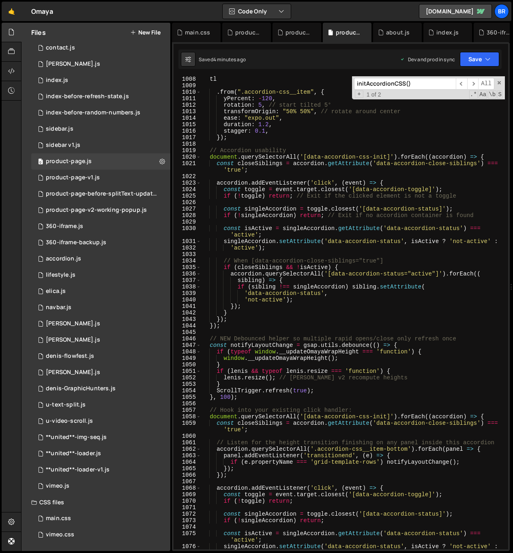
click at [383, 419] on div "tl . from ( ".accordion-css__item" , { yPercent : - 120 , rotation : 5 , // sta…" at bounding box center [353, 319] width 304 height 486
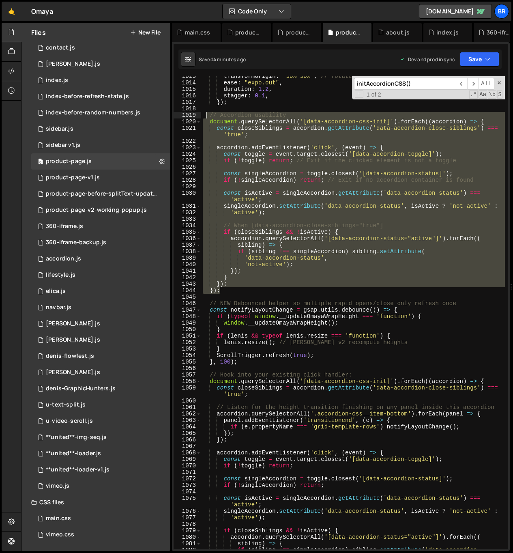
drag, startPoint x: 222, startPoint y: 292, endPoint x: 206, endPoint y: 114, distance: 178.3
click at [206, 114] on div "transformOrigin : "50% 50%" , // rotate around center ease : "expo.out" , durat…" at bounding box center [353, 319] width 304 height 492
type textarea "// Accordion usability document.querySelectorAll('[data-accordion-css-init]').f…"
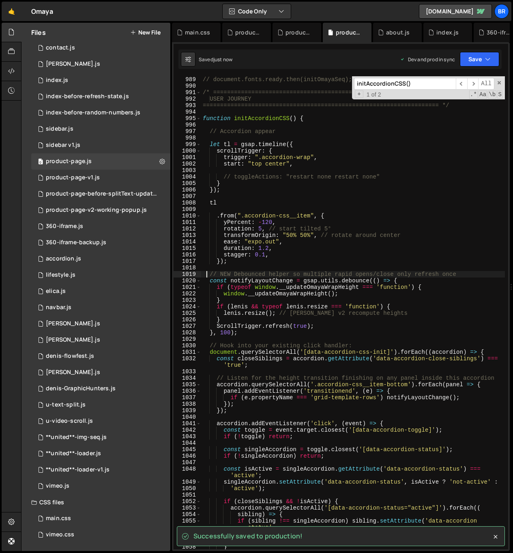
scroll to position [6608, 0]
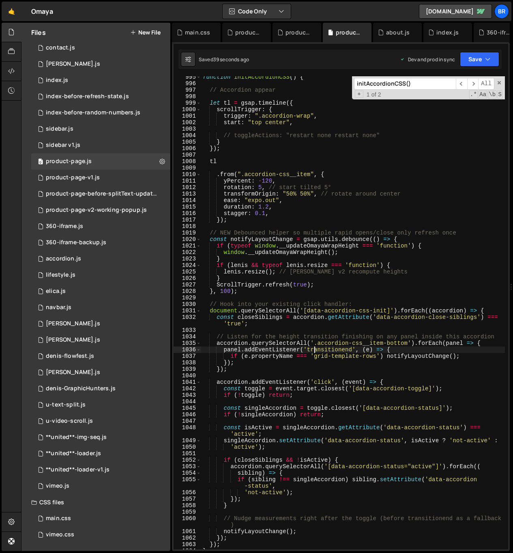
click at [313, 348] on div "function initAccordionCSS ( ) { // Accordion appear let tl = gsap . timeline ({…" at bounding box center [353, 317] width 304 height 486
click at [309, 325] on div "function initAccordionCSS ( ) { // Accordion appear let tl = gsap . timeline ({…" at bounding box center [353, 317] width 304 height 486
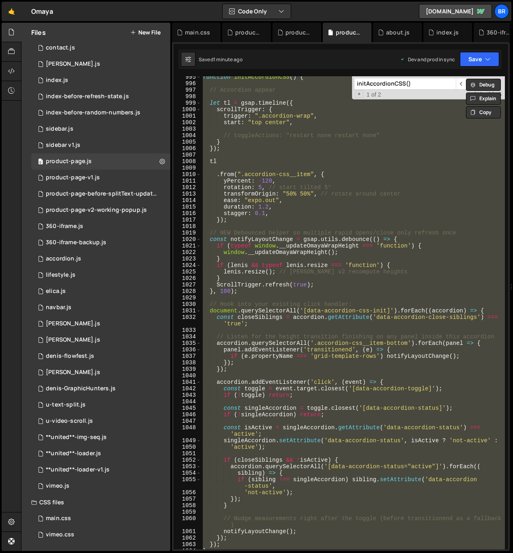
click at [305, 305] on div "function initAccordionCSS ( ) { // Accordion appear let tl = gsap . timeline ({…" at bounding box center [353, 312] width 304 height 473
type textarea "// Hook into your existing click handler:"
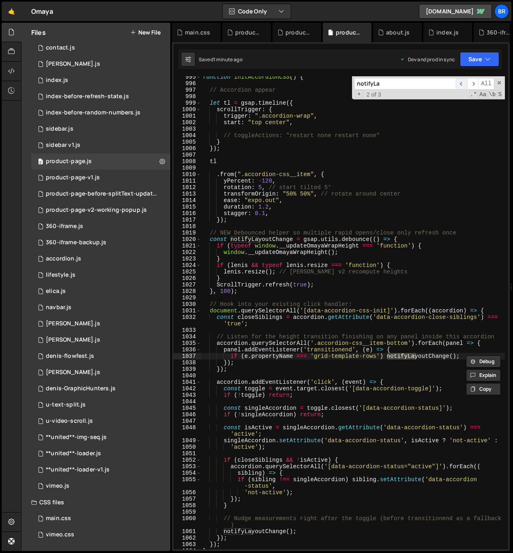
type input "notifyLa"
click at [461, 80] on span "​" at bounding box center [461, 84] width 11 height 12
click at [361, 258] on div "function initAccordionCSS ( ) { // Accordion appear let tl = gsap . timeline ({…" at bounding box center [353, 317] width 304 height 486
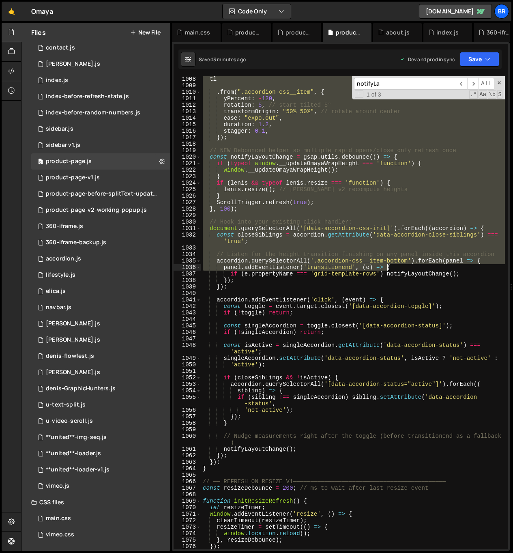
scroll to position [6746, 0]
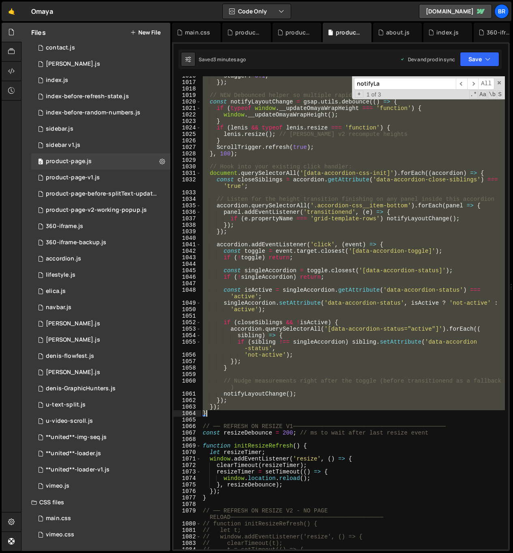
drag, startPoint x: 204, startPoint y: 84, endPoint x: 297, endPoint y: 410, distance: 339.8
click at [297, 410] on div "stagger : 0.1 , }) ; // NEW Debounced helper so multiple rapid opens/close only…" at bounding box center [353, 316] width 304 height 486
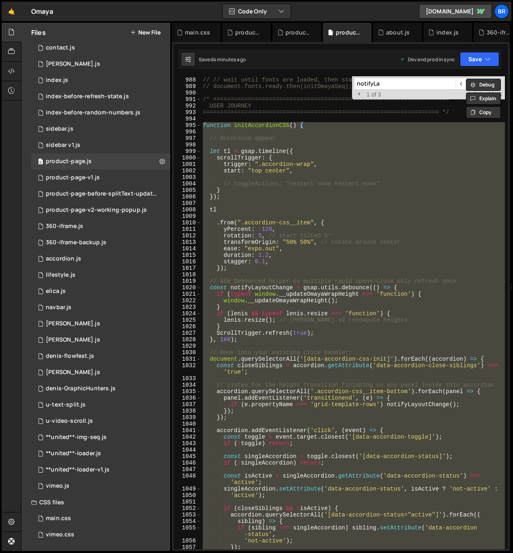
scroll to position [6566, 0]
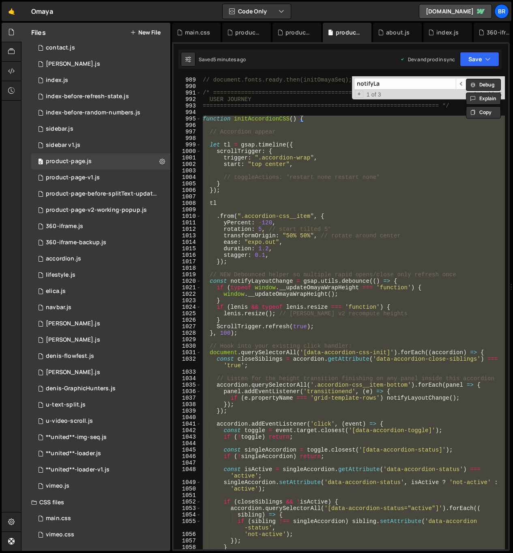
click at [324, 392] on div "// // wait until fonts are loaded, then start // document.fonts.ready.then(init…" at bounding box center [353, 312] width 304 height 473
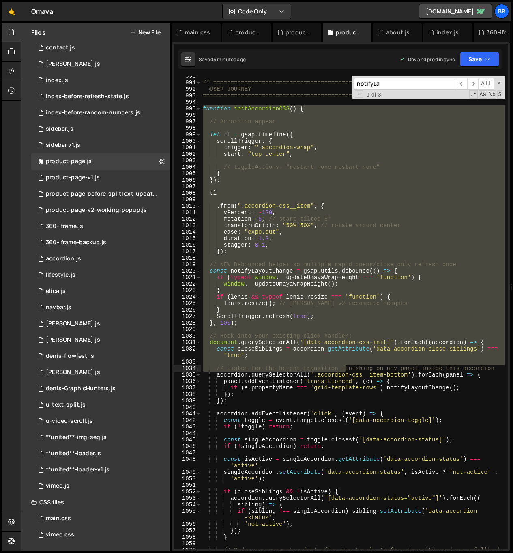
scroll to position [6661, 0]
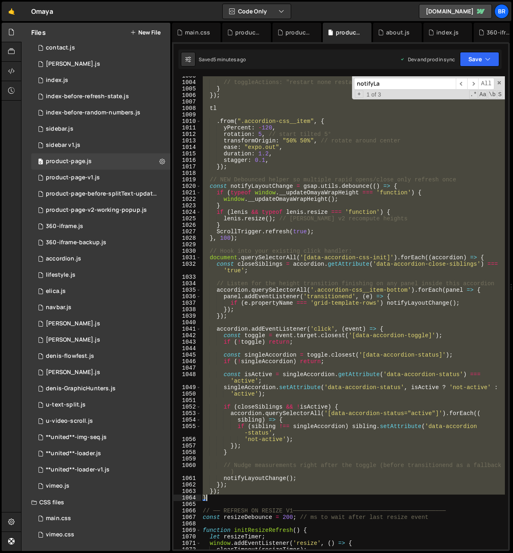
drag, startPoint x: 202, startPoint y: 118, endPoint x: 222, endPoint y: 498, distance: 380.1
click at [222, 498] on div "// toggleActions: "restart none restart none" } }) ; tl . from ( ".accordion-cs…" at bounding box center [353, 316] width 304 height 486
paste textarea
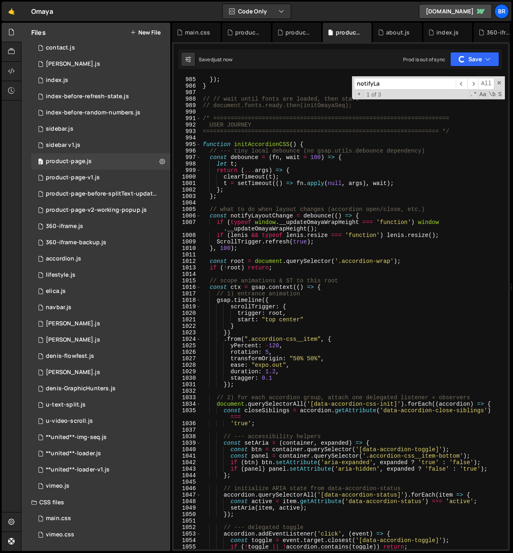
scroll to position [6494, 0]
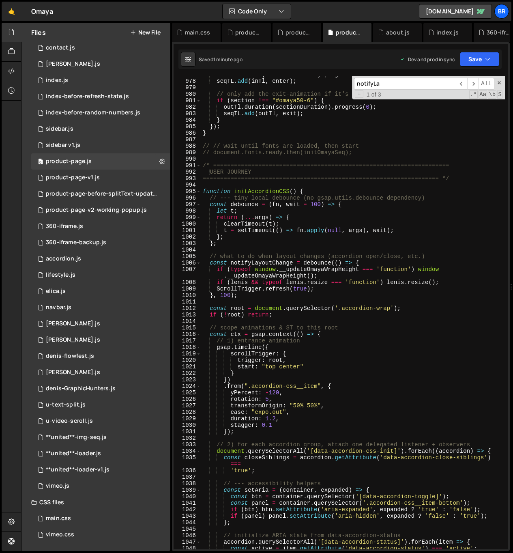
click at [398, 335] on div "inTl . duration ( sectionDuration ) . progress ( 0 ) ; seqTL . add ( inTl , ent…" at bounding box center [353, 314] width 304 height 486
type textarea "const ctx = gsap.context(() => {"
click at [385, 335] on div "inTl . duration ( sectionDuration ) . progress ( 0 ) ; seqTL . add ( inTl , ent…" at bounding box center [353, 314] width 304 height 486
click at [90, 176] on div "product-page-v1.js" at bounding box center [73, 177] width 54 height 7
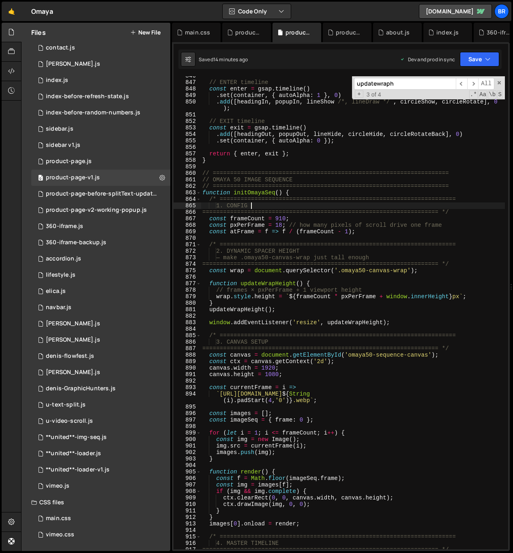
click at [340, 206] on div "// ENTER timeline const enter = gsap . timeline ( ) . set ( container , { autoA…" at bounding box center [353, 316] width 304 height 486
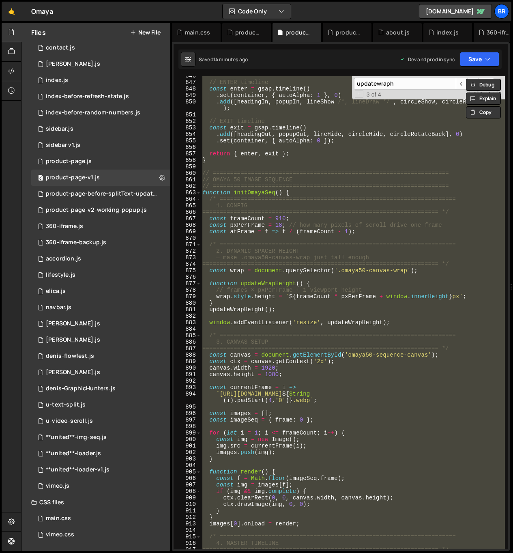
click at [452, 341] on div "// ENTER timeline const enter = gsap . timeline ( ) . set ( container , { autoA…" at bounding box center [353, 312] width 304 height 473
type textarea "3. CANVAS SETUP"
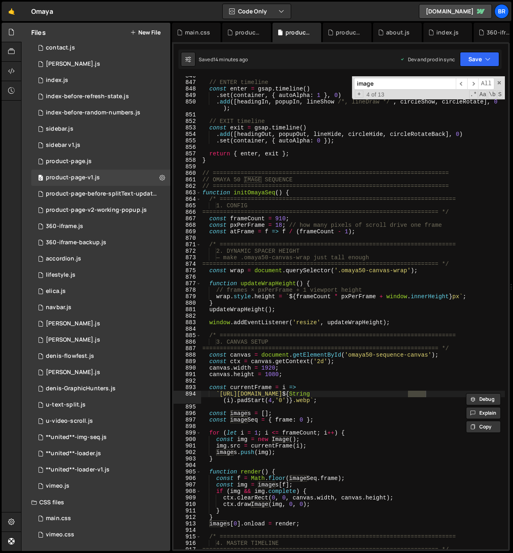
type input "image"
type textarea "canvas.width = 1920;"
click at [359, 365] on div "// ENTER timeline const enter = gsap . timeline ( ) . set ( container , { autoA…" at bounding box center [353, 316] width 304 height 486
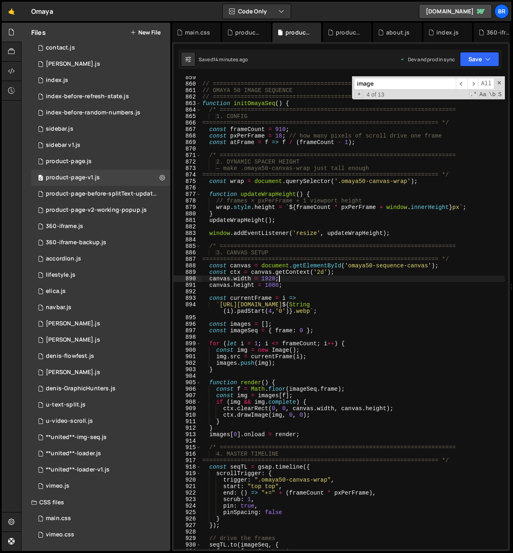
scroll to position [5719, 0]
click at [398, 90] on div "image ​ ​ All Replace All + 4 of 13 .* Aa \b S" at bounding box center [428, 87] width 153 height 23
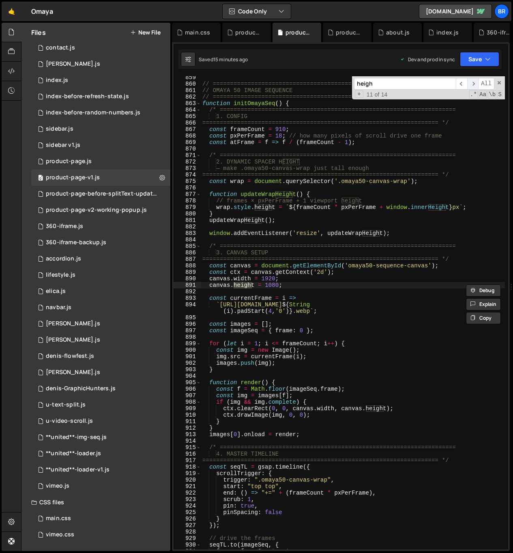
type input "heigh"
click at [473, 84] on span "​" at bounding box center [472, 84] width 11 height 12
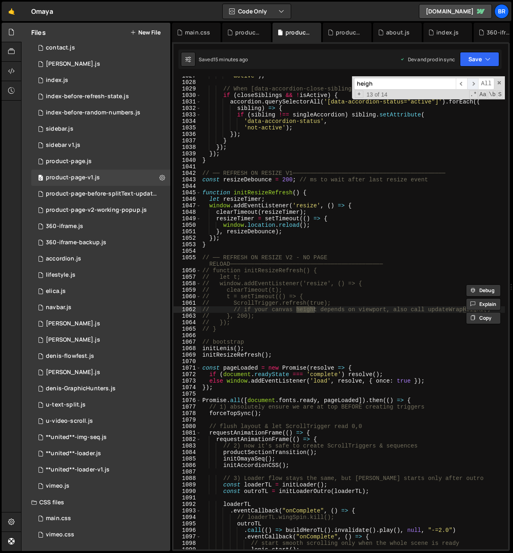
scroll to position [6830, 0]
click at [473, 84] on span "​" at bounding box center [472, 84] width 11 height 12
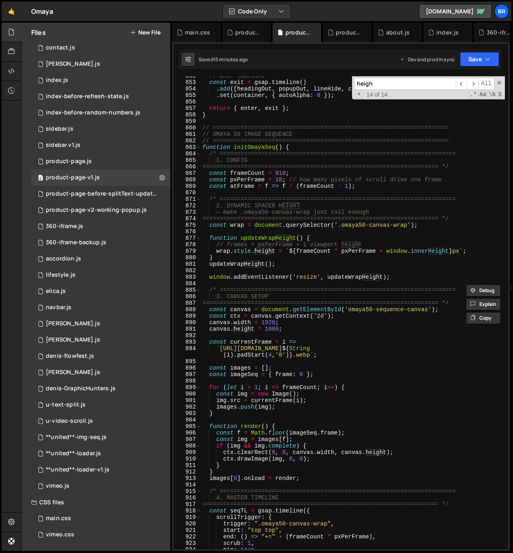
scroll to position [5593, 0]
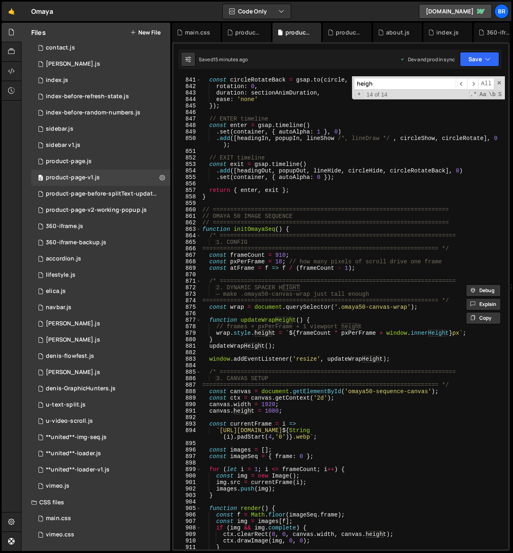
click at [365, 344] on div "}) ; const circleRotateBack = gsap . to ( circle , { rotation : 0 , duration : …" at bounding box center [353, 313] width 304 height 486
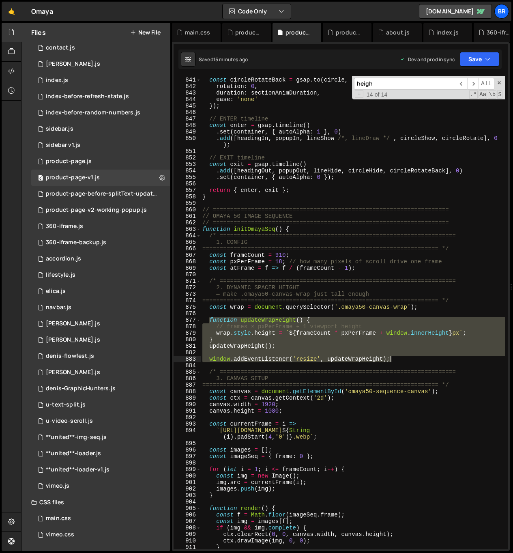
drag, startPoint x: 208, startPoint y: 320, endPoint x: 401, endPoint y: 361, distance: 196.9
click at [401, 361] on div "}) ; const circleRotateBack = gsap . to ( circle , { rotation : 0 , duration : …" at bounding box center [353, 313] width 304 height 486
type textarea "window.addEventListener('resize', updateWrapHeight);"
click at [246, 363] on div "}) ; const circleRotateBack = gsap . to ( circle , { rotation : 0 , duration : …" at bounding box center [353, 313] width 304 height 486
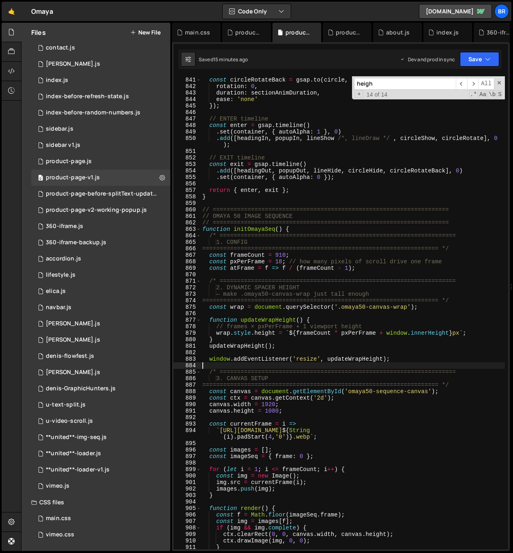
click at [219, 337] on div "}) ; const circleRotateBack = gsap . to ( circle , { rotation : 0 , duration : …" at bounding box center [353, 313] width 304 height 486
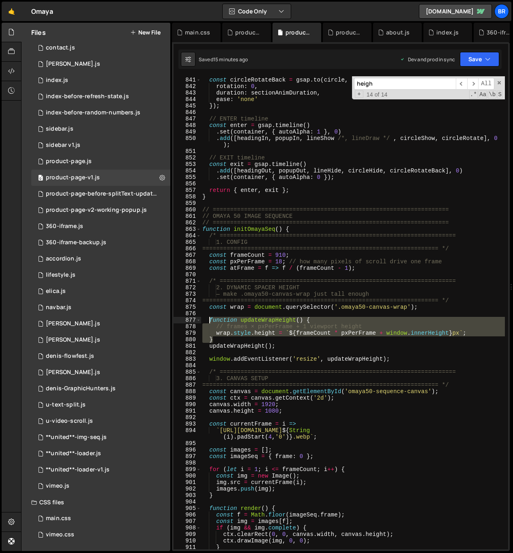
drag, startPoint x: 217, startPoint y: 338, endPoint x: 210, endPoint y: 319, distance: 20.2
click at [210, 319] on div "}) ; const circleRotateBack = gsap . to ( circle , { rotation : 0 , duration : …" at bounding box center [353, 313] width 304 height 486
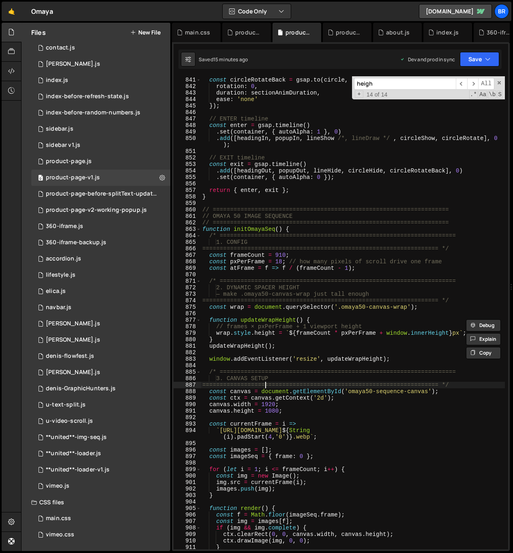
click at [266, 388] on div "}) ; const circleRotateBack = gsap . to ( circle , { rotation : 0 , duration : …" at bounding box center [353, 313] width 304 height 486
type textarea "==================================================================== */"
click at [379, 82] on input "heigh" at bounding box center [405, 84] width 102 height 12
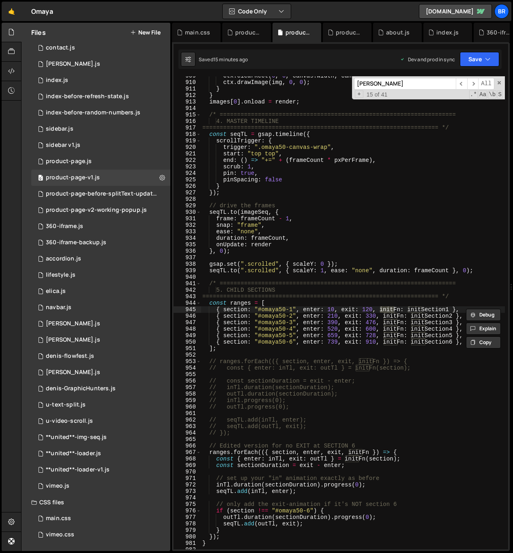
scroll to position [6343, 0]
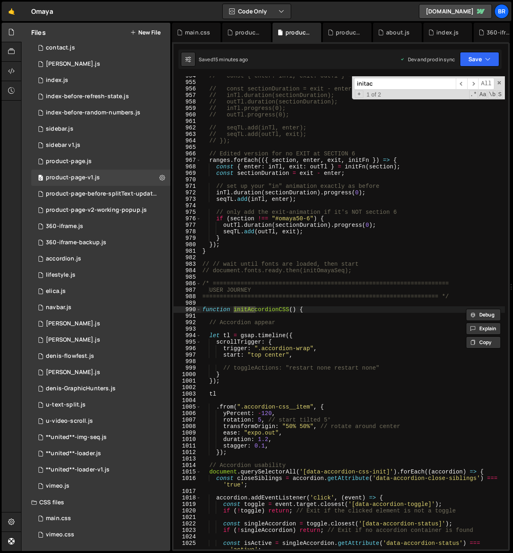
type input "initac"
click at [430, 401] on div "// const { enter: inTl, exit: outTl } = initFn(section); // const sectionDurati…" at bounding box center [353, 319] width 304 height 492
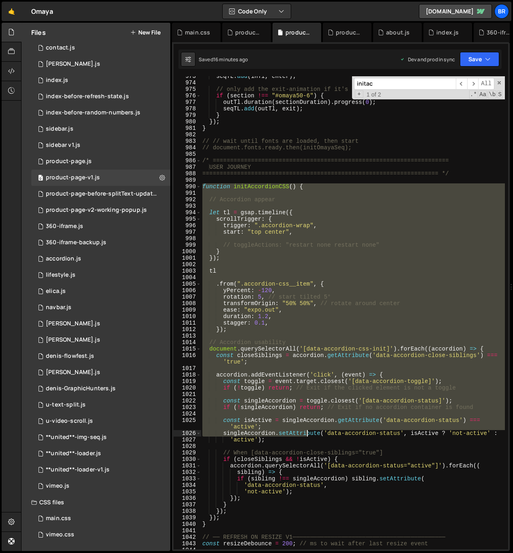
scroll to position [6501, 0]
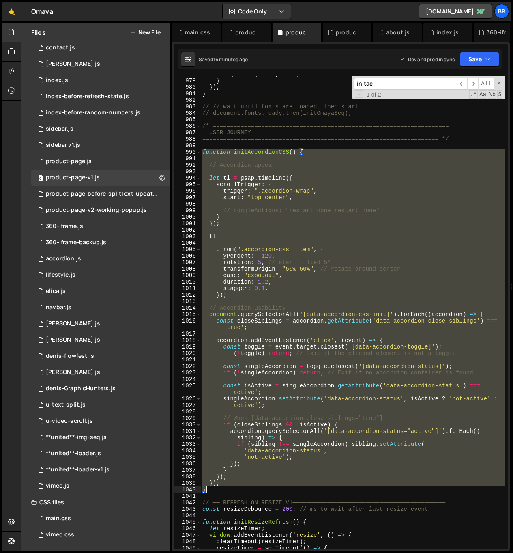
drag, startPoint x: 203, startPoint y: 307, endPoint x: 236, endPoint y: 490, distance: 186.2
click at [236, 490] on div "seqTL . add ( outTl , exit ) ; } }) ; } // // wait until fonts are loaded, then…" at bounding box center [353, 314] width 304 height 486
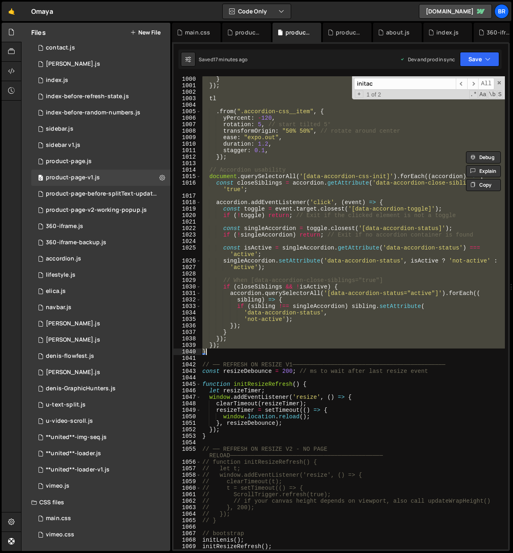
click at [328, 264] on div "} }) ; tl . from ( ".accordion-css__item" , { yPercent : - 120 , rotation : 5 ,…" at bounding box center [353, 312] width 304 height 473
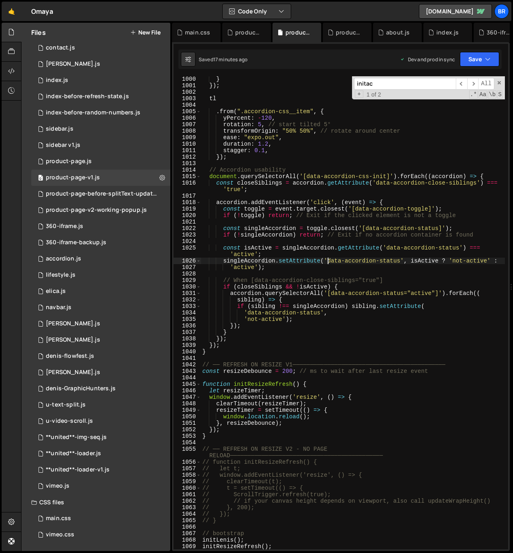
type textarea "});"
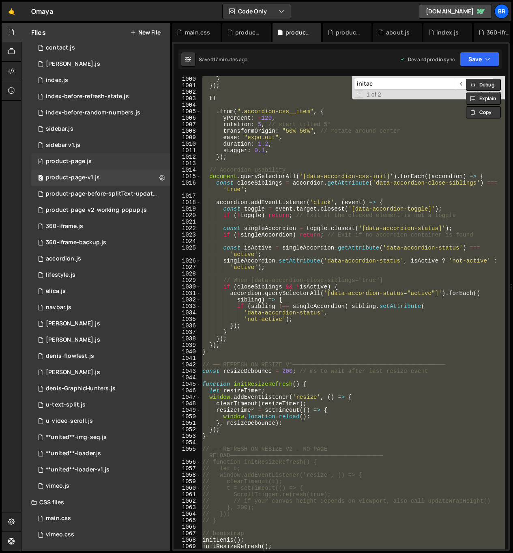
click at [89, 162] on div "product-page.js" at bounding box center [69, 161] width 46 height 7
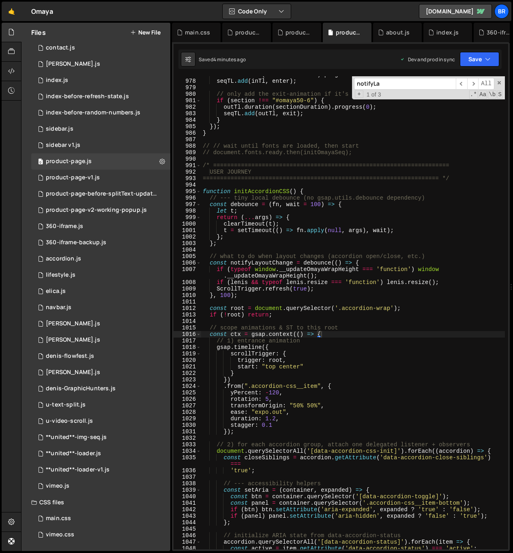
click at [301, 174] on div "inTl . duration ( sectionDuration ) . progress ( 0 ) ; seqTL . add ( inTl , ent…" at bounding box center [353, 314] width 304 height 486
type textarea "});"
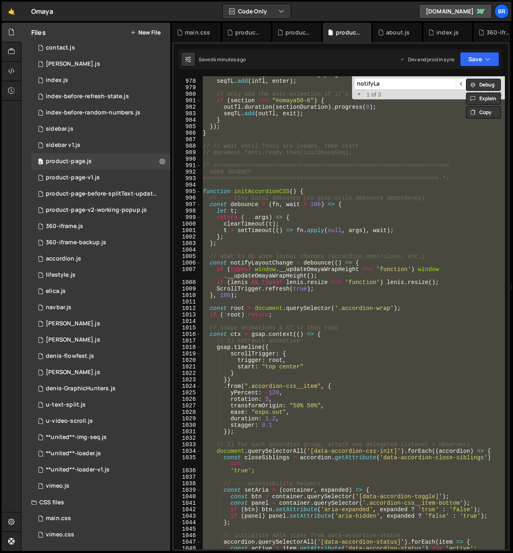
paste textarea
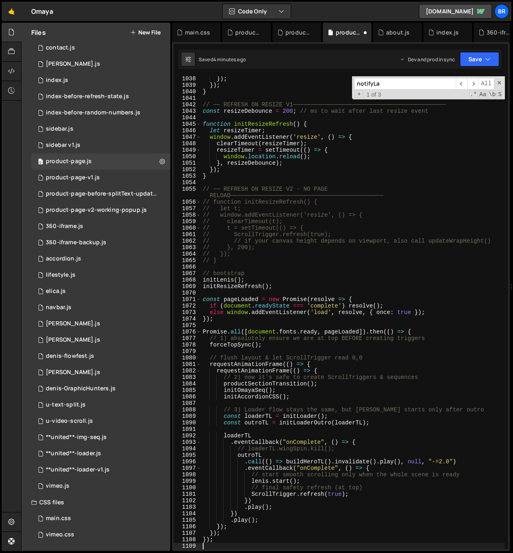
scroll to position [6899, 0]
click at [361, 287] on div "}) ; }) ; } // ── REFRESH ON RESIZE V1─────────────────────────────────────────…" at bounding box center [353, 318] width 304 height 486
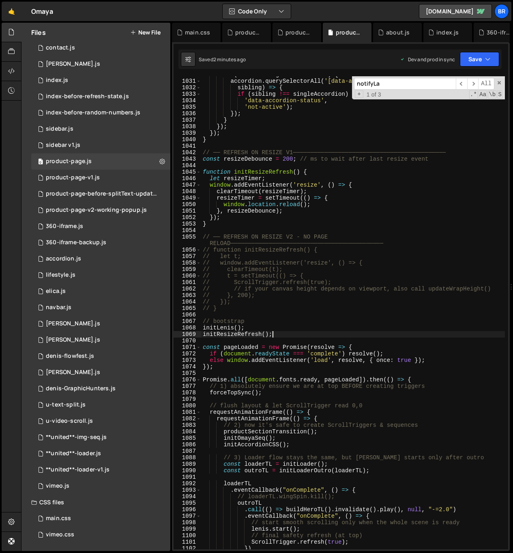
scroll to position [6738, 0]
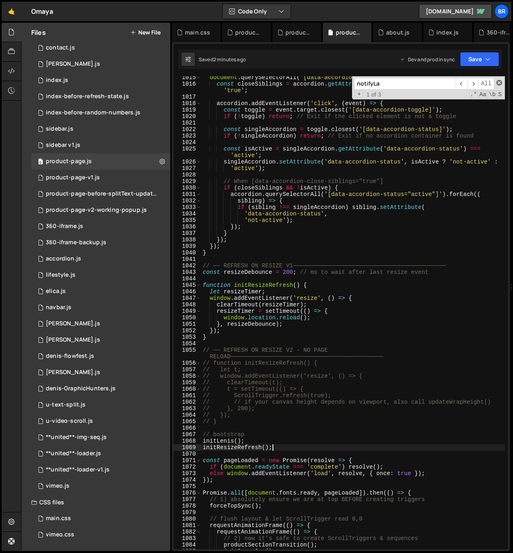
click at [499, 85] on span at bounding box center [499, 83] width 6 height 6
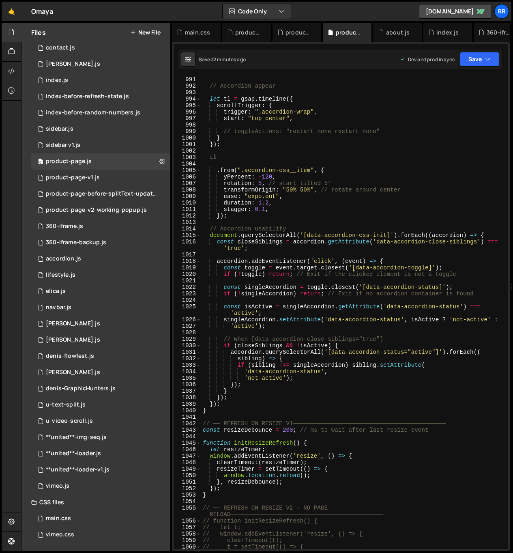
scroll to position [6580, 0]
click at [439, 99] on div "function initAccordionCSS ( ) { // Accordion appear let tl = gsap . timeline ({…" at bounding box center [353, 313] width 304 height 486
type textarea "let tl = gsap.timeline({"
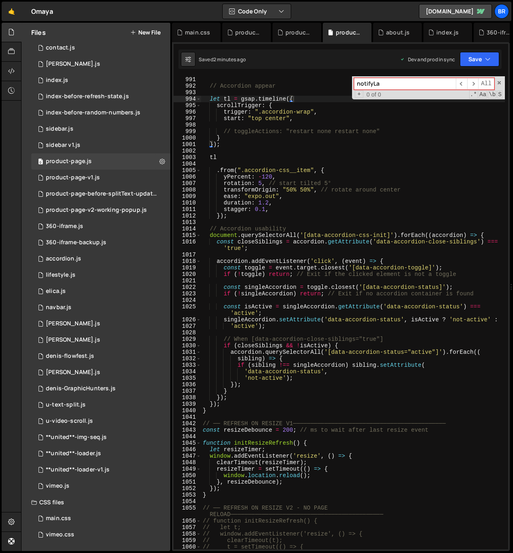
paste input "function initOmayaSeq()"
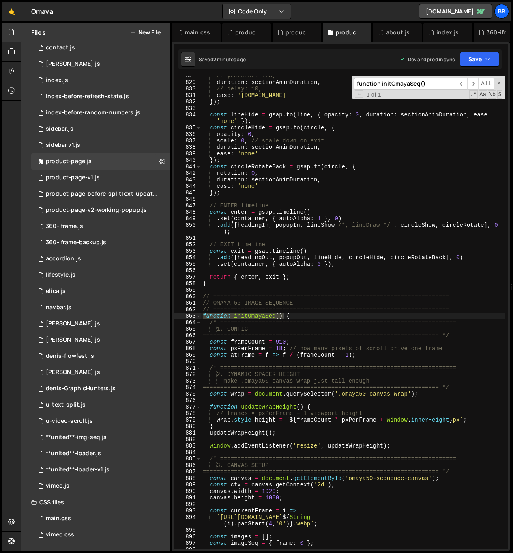
scroll to position [5506, 0]
type input "function initOmayaSeq()"
click at [382, 344] on div "// yPercent: 120, duration : sectionAnimDuration , // delay: 10, ease : 'expo.i…" at bounding box center [353, 316] width 304 height 486
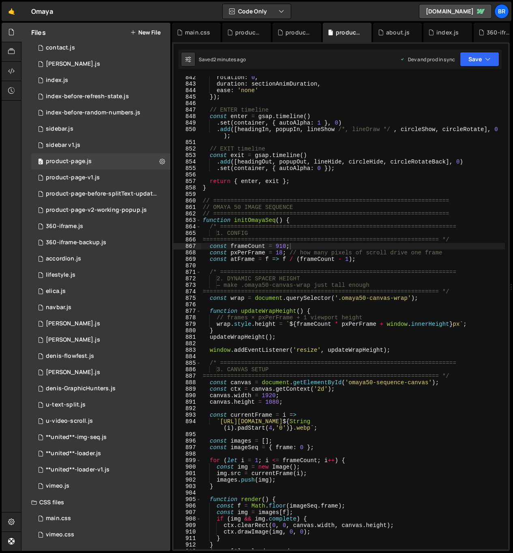
scroll to position [5610, 0]
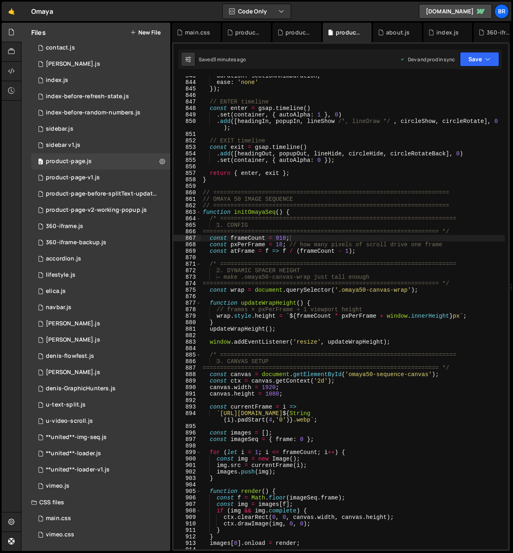
click at [288, 379] on div "duration : sectionAnimDuration , ease : 'none' }) ; // ENTER timeline const ent…" at bounding box center [353, 316] width 304 height 486
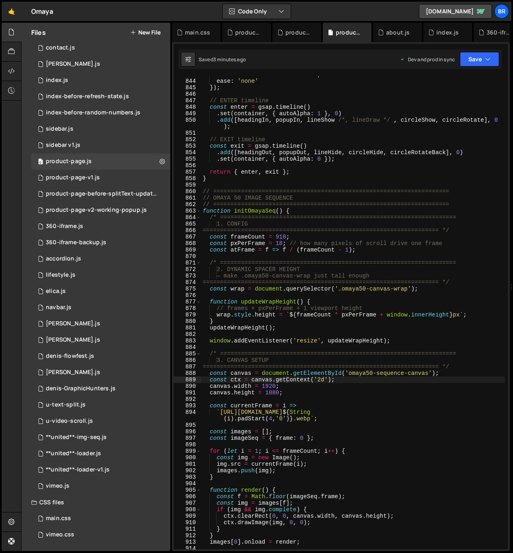
scroll to position [5616, 0]
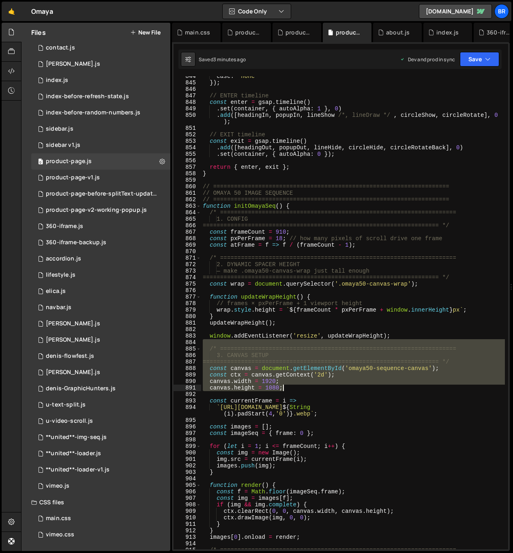
drag, startPoint x: 258, startPoint y: 362, endPoint x: 362, endPoint y: 388, distance: 107.3
click at [362, 388] on div "ease : 'none' }) ; // ENTER timeline const enter = gsap . timeline ( ) . set ( …" at bounding box center [353, 316] width 304 height 486
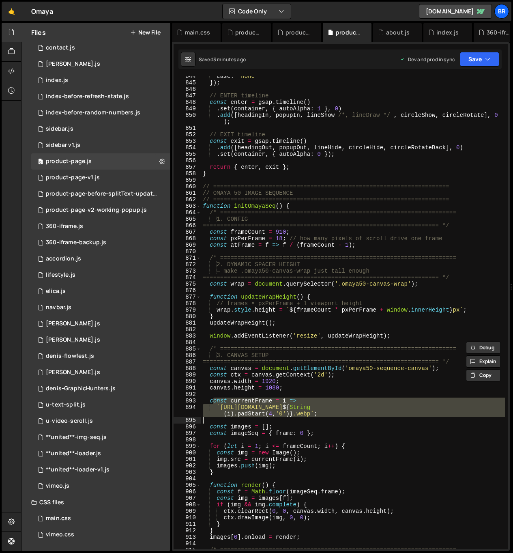
drag, startPoint x: 213, startPoint y: 401, endPoint x: 315, endPoint y: 418, distance: 103.9
click at [315, 418] on div "ease : 'none' }) ; // ENTER timeline const enter = gsap . timeline ( ) . set ( …" at bounding box center [353, 316] width 304 height 486
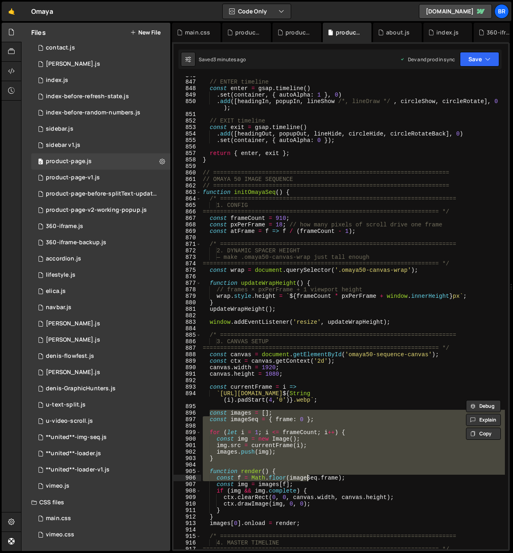
scroll to position [5639, 0]
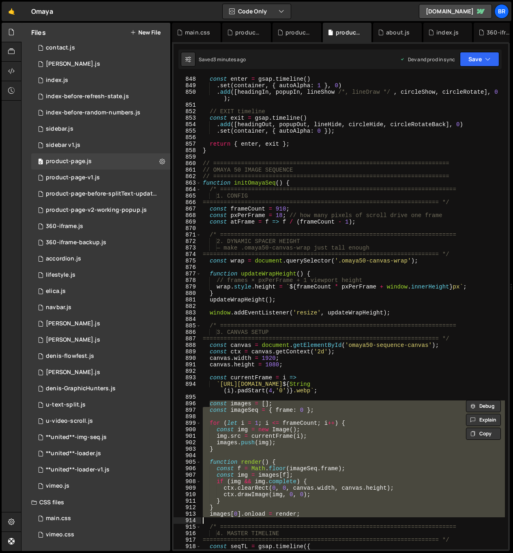
drag, startPoint x: 210, startPoint y: 429, endPoint x: 307, endPoint y: 517, distance: 131.5
click at [307, 517] on div "const enter = gsap . timeline ( ) . set ( container , { autoAlpha : 1 } , 0 ) .…" at bounding box center [353, 319] width 304 height 486
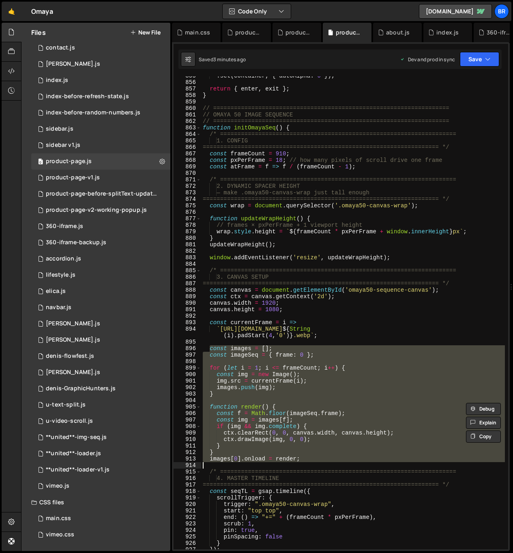
scroll to position [5697, 0]
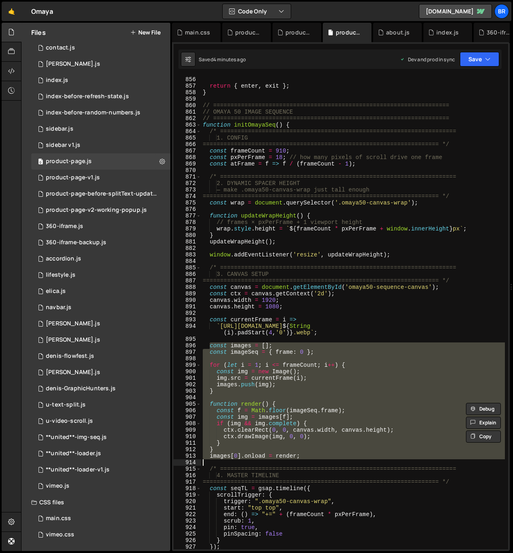
drag, startPoint x: 353, startPoint y: 456, endPoint x: 324, endPoint y: 456, distance: 28.8
click at [354, 456] on div ". set ( container , { autoAlpha : 0 }) ; return { enter , exit } ; } // =======…" at bounding box center [353, 312] width 304 height 473
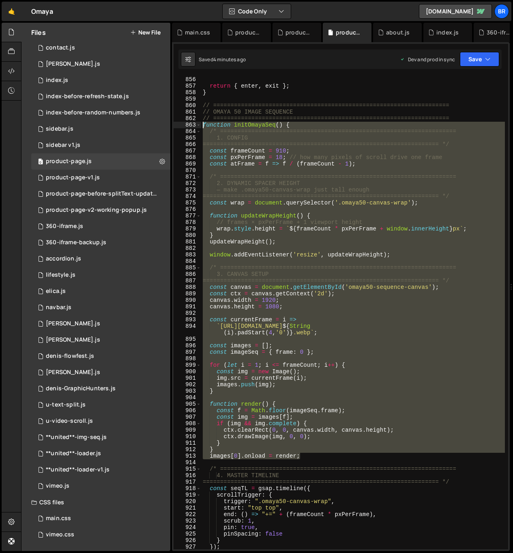
drag, startPoint x: 318, startPoint y: 457, endPoint x: 202, endPoint y: 125, distance: 351.8
click at [202, 125] on div ". set ( container , { autoAlpha : 0 }) ; return { enter , exit } ; } // =======…" at bounding box center [353, 313] width 304 height 486
paste textarea "images[0].onload = render;"
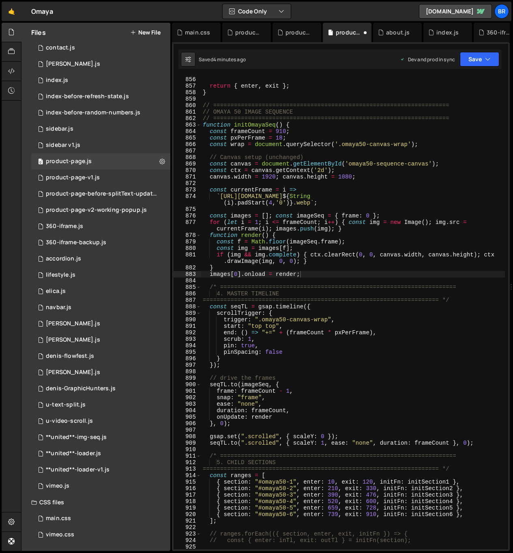
click at [484, 442] on div ". set ( container , { autoAlpha : 0 }) ; return { enter , exit } ; } // =======…" at bounding box center [353, 313] width 304 height 486
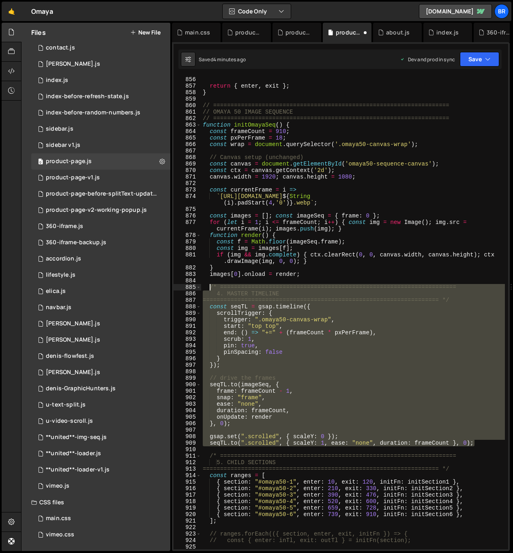
drag, startPoint x: 481, startPoint y: 442, endPoint x: 208, endPoint y: 286, distance: 313.5
click at [208, 286] on div ". set ( container , { autoAlpha : 0 }) ; return { enter , exit } ; } // =======…" at bounding box center [353, 313] width 304 height 486
paste textarea "}"
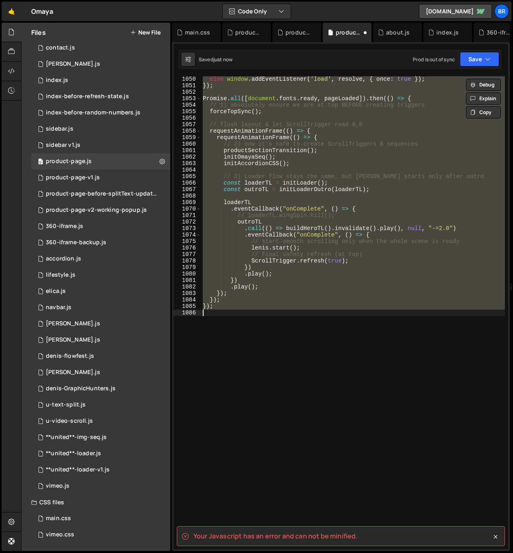
scroll to position [5824, 0]
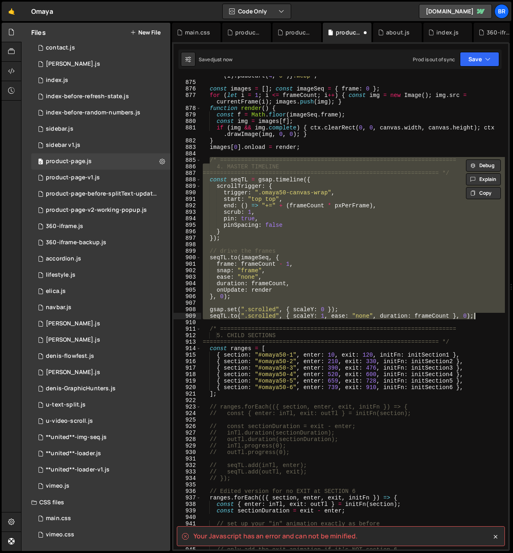
click at [481, 317] on div "` https://omaya-yachts.b-cdn.net/product%20page/product-image-seq-5/frame_ ${ S…" at bounding box center [353, 312] width 304 height 473
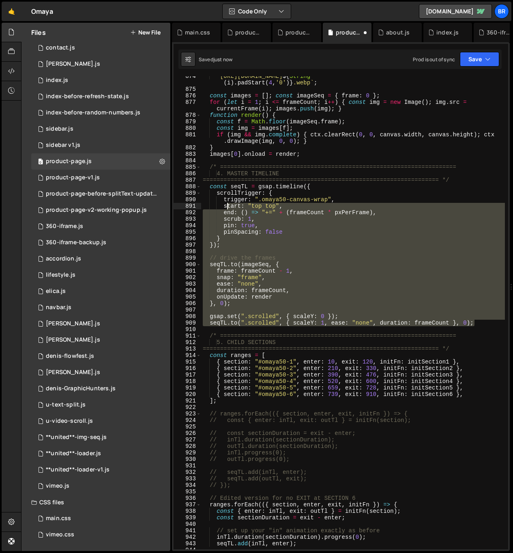
scroll to position [5817, 0]
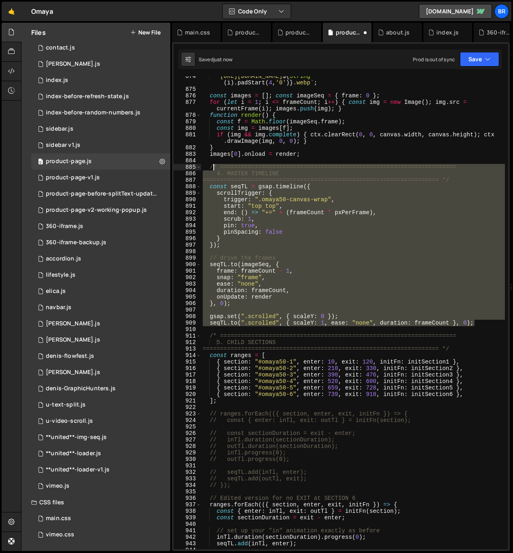
drag, startPoint x: 478, startPoint y: 317, endPoint x: 213, endPoint y: 166, distance: 304.9
click at [213, 166] on div "` https://omaya-yachts.b-cdn.net/product%20page/product-image-seq-5/frame_ ${ S…" at bounding box center [353, 319] width 304 height 492
click at [467, 313] on div "` https://omaya-yachts.b-cdn.net/product%20page/product-image-seq-5/frame_ ${ S…" at bounding box center [353, 312] width 304 height 473
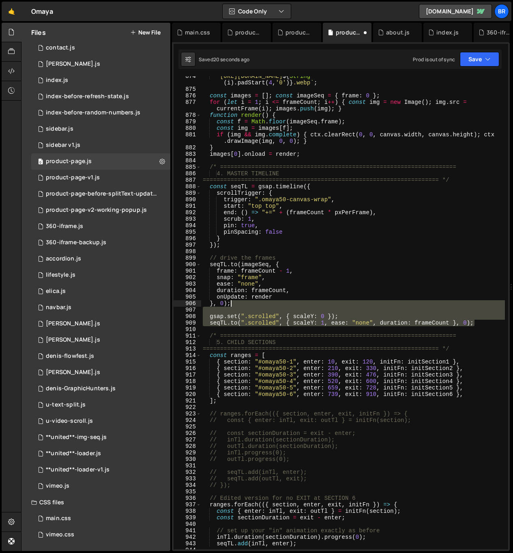
scroll to position [5779, 0]
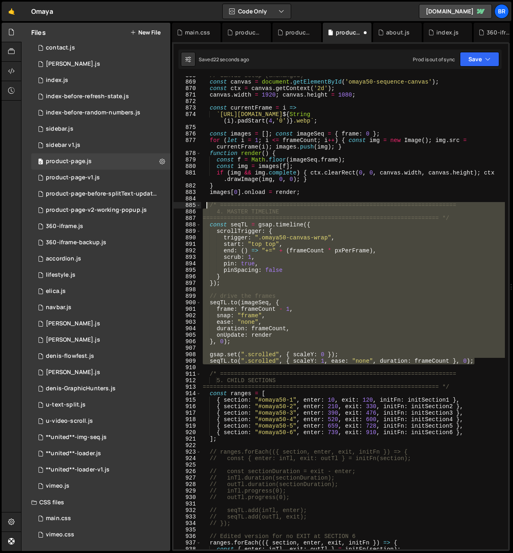
drag, startPoint x: 480, startPoint y: 322, endPoint x: 206, endPoint y: 204, distance: 298.5
click at [206, 204] on div "// Canvas setup (unchanged) const canvas = document . getElementById ( 'omaya50…" at bounding box center [353, 315] width 304 height 486
paste textarea "}"
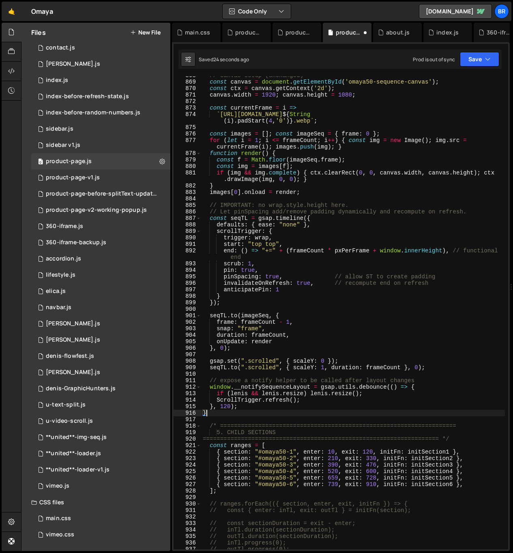
type textarea "}, 0);"
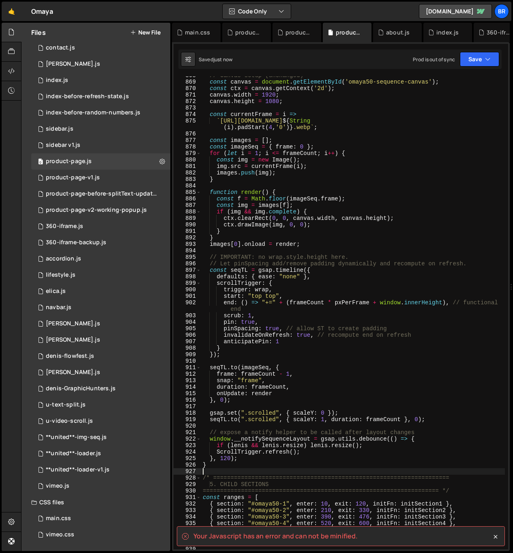
click at [290, 472] on div "// Canvas setup (unchanged) const canvas = document . getElementById ( 'omaya50…" at bounding box center [353, 315] width 304 height 486
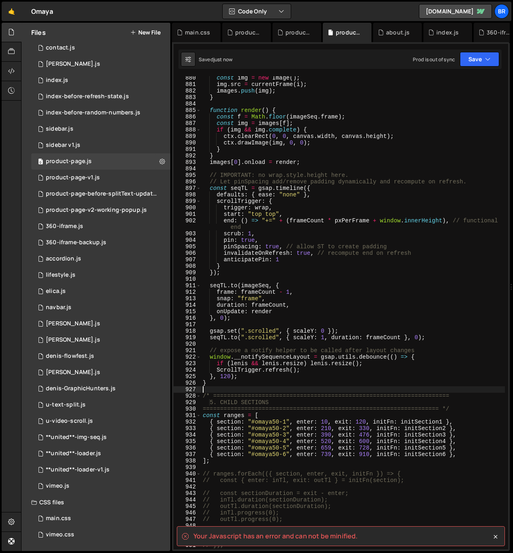
scroll to position [5861, 0]
click at [215, 384] on div "const img = new Image ( ) ; img . src = currentFrame ( i ) ; images . push ( im…" at bounding box center [353, 318] width 304 height 486
type textarea "}"
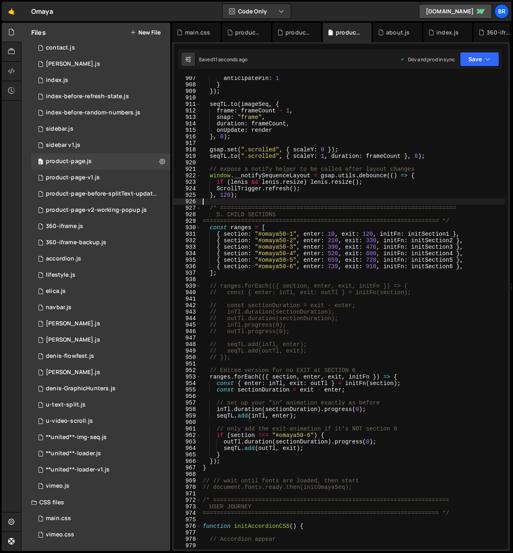
scroll to position [6042, 0]
click at [307, 346] on div "anticipatePin : 1 } }) ; seqTL . to ( imageSeq , { frame : frameCount - 1 , sna…" at bounding box center [353, 318] width 304 height 486
click at [315, 347] on div "anticipatePin : 1 } }) ; seqTL . to ( imageSeq , { frame : frameCount - 1 , sna…" at bounding box center [353, 318] width 304 height 486
click at [301, 438] on div "anticipatePin : 1 } }) ; seqTL . to ( imageSeq , { frame : frameCount - 1 , sna…" at bounding box center [353, 317] width 304 height 486
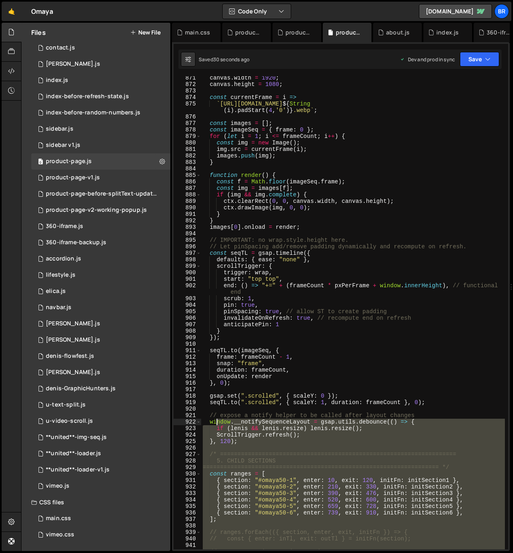
scroll to position [5682, 0]
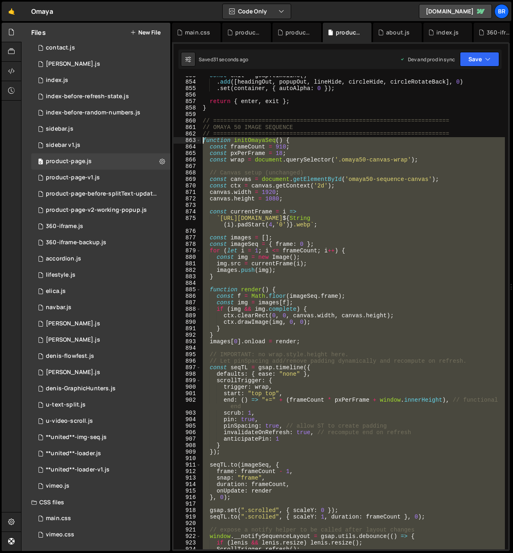
drag, startPoint x: 238, startPoint y: 471, endPoint x: 202, endPoint y: 141, distance: 332.1
click at [202, 141] on div "const exit = gsap . timeline ( ) . add ([ headingOut , popupOut , lineHide , ci…" at bounding box center [353, 315] width 304 height 486
click at [402, 312] on div "const exit = gsap . timeline ( ) . add ([ headingOut , popupOut , lineHide , ci…" at bounding box center [353, 312] width 304 height 473
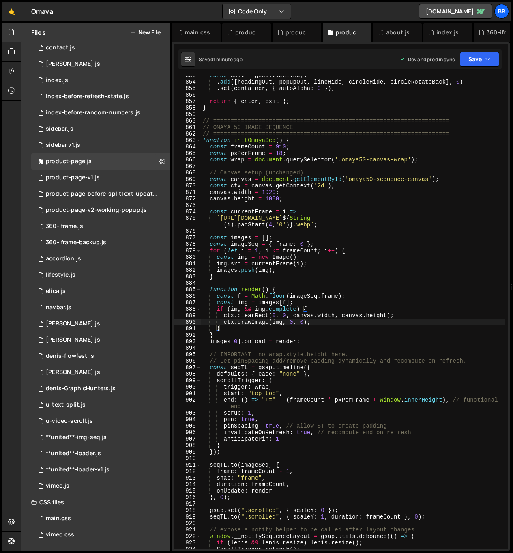
click at [335, 324] on div "const exit = gsap . timeline ( ) . add ([ headingOut , popupOut , lineHide , ci…" at bounding box center [353, 315] width 304 height 486
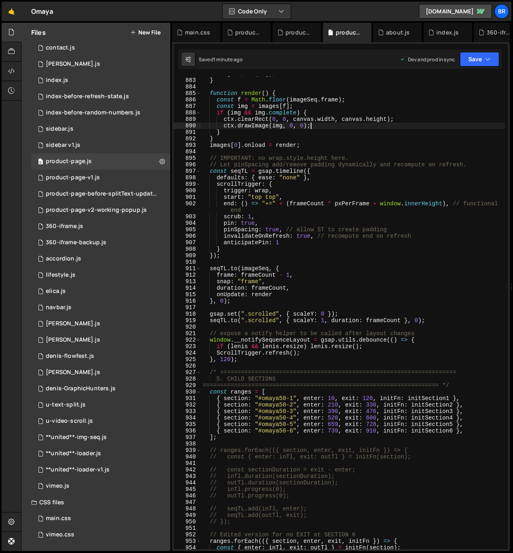
scroll to position [5963, 0]
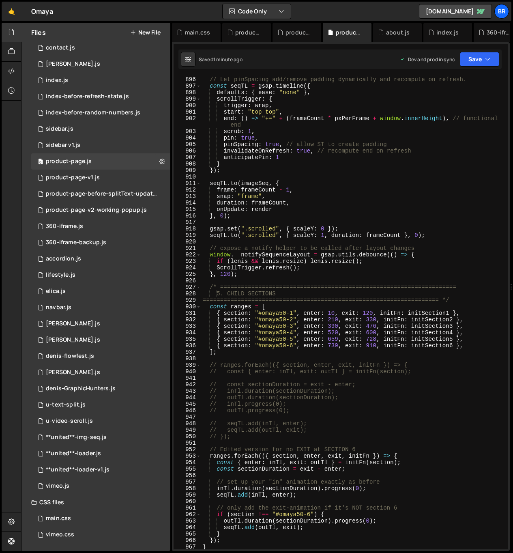
click at [400, 409] on div "// Let pinSpacing add/remove padding dynamically and recompute on refresh. cons…" at bounding box center [353, 319] width 304 height 486
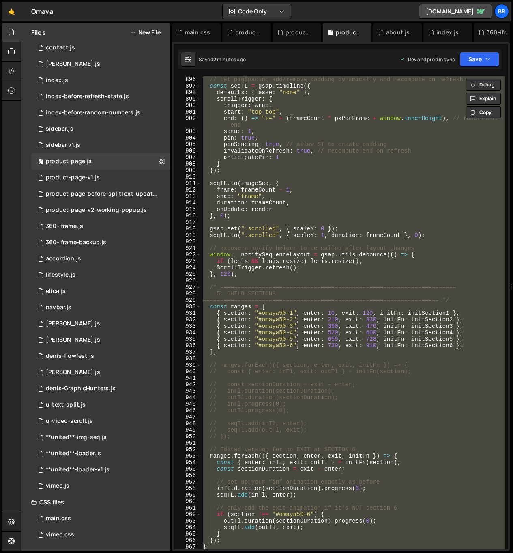
click at [443, 391] on div "// Let pinSpacing add/remove padding dynamically and recompute on refresh. cons…" at bounding box center [353, 312] width 304 height 473
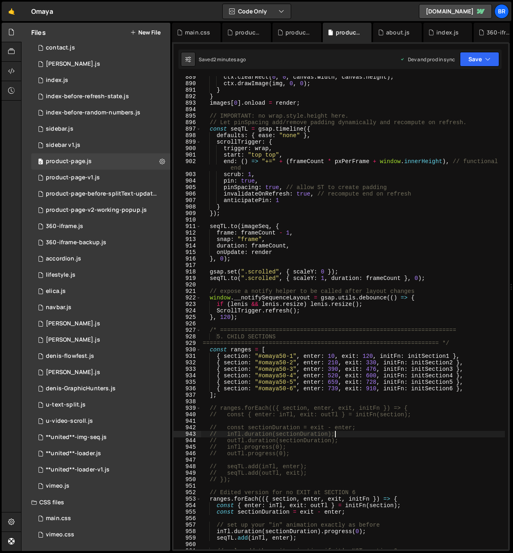
scroll to position [5920, 0]
click at [348, 382] on div "ctx . clearRect ( 0 , 0 , canvas . width , canvas . height ) ; ctx . drawImage …" at bounding box center [353, 317] width 304 height 486
click at [91, 159] on div "0 product-page.js 0" at bounding box center [100, 161] width 139 height 16
click at [329, 191] on div "ctx . clearRect ( 0 , 0 , canvas . width , canvas . height ) ; ctx . drawImage …" at bounding box center [353, 317] width 304 height 486
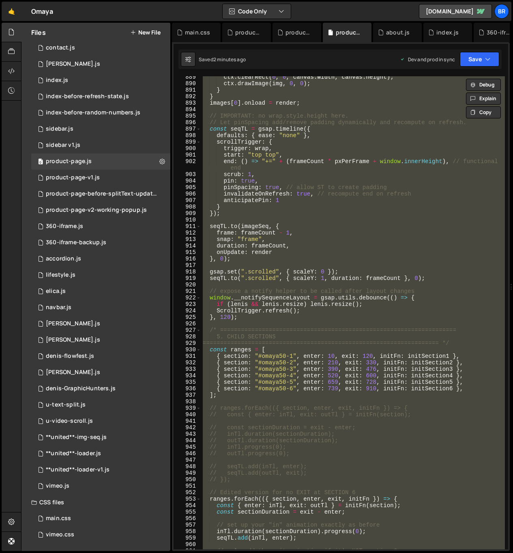
click at [329, 225] on div "ctx . clearRect ( 0 , 0 , canvas . width , canvas . height ) ; ctx . drawImage …" at bounding box center [353, 312] width 304 height 473
type textarea "seqTL.to(imageSeq, {"
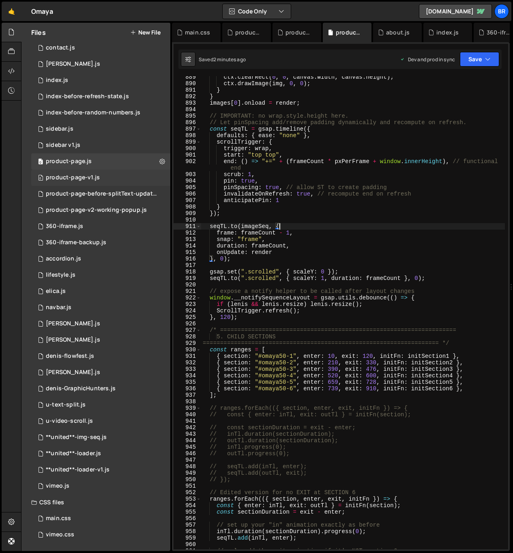
click at [85, 178] on div "product-page-v1.js" at bounding box center [73, 177] width 54 height 7
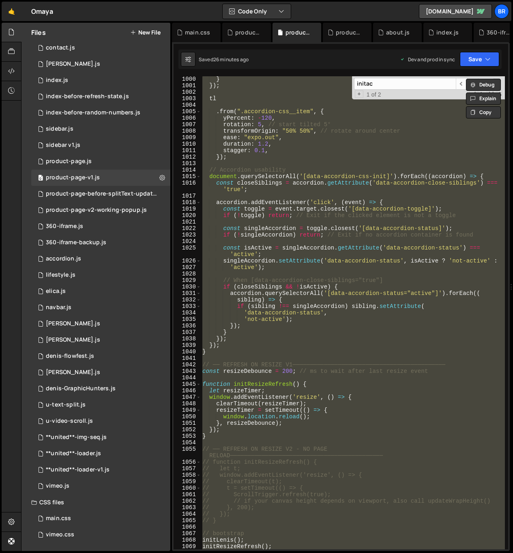
click at [376, 249] on div "} }) ; tl . from ( ".accordion-css__item" , { yPercent : - 120 , rotation : 5 ,…" at bounding box center [353, 312] width 304 height 473
type textarea "});"
click at [92, 166] on div "0 product-page.js 0" at bounding box center [100, 161] width 139 height 16
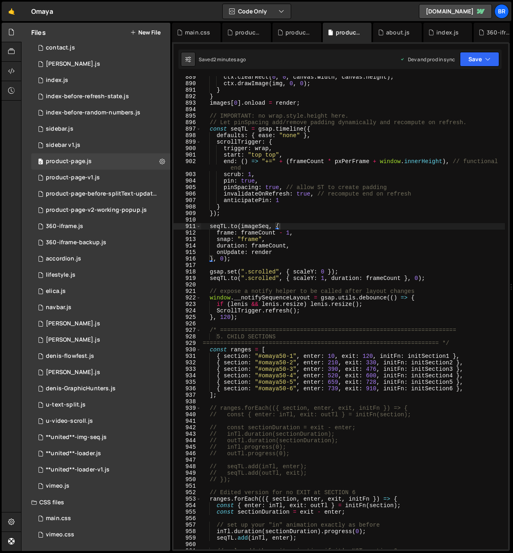
click at [368, 246] on div "ctx . clearRect ( 0 , 0 , canvas . width , canvas . height ) ; ctx . drawImage …" at bounding box center [353, 317] width 304 height 486
type textarea "});"
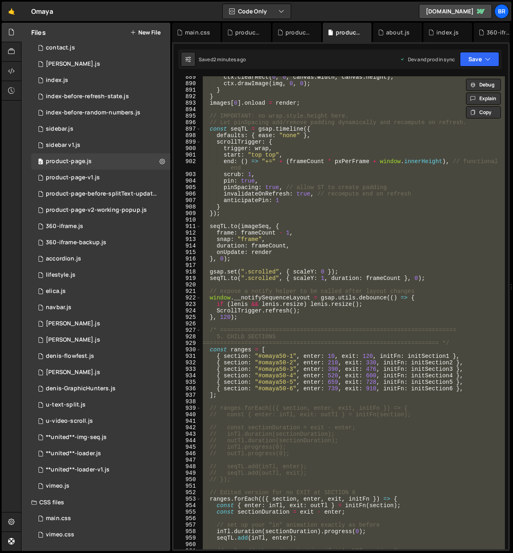
paste textarea
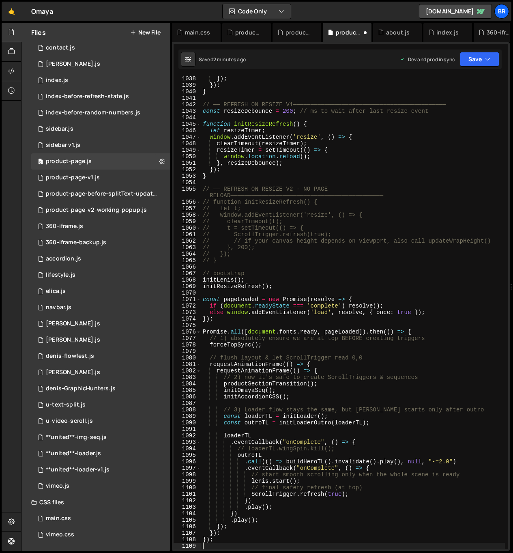
scroll to position [6899, 0]
click at [97, 149] on div "0 sidebar v1.js 0" at bounding box center [100, 145] width 139 height 16
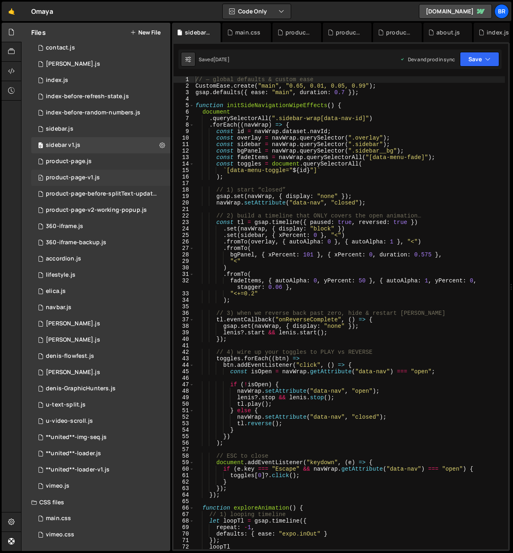
click at [110, 178] on div "0 product-page-v1.js 0" at bounding box center [100, 178] width 139 height 16
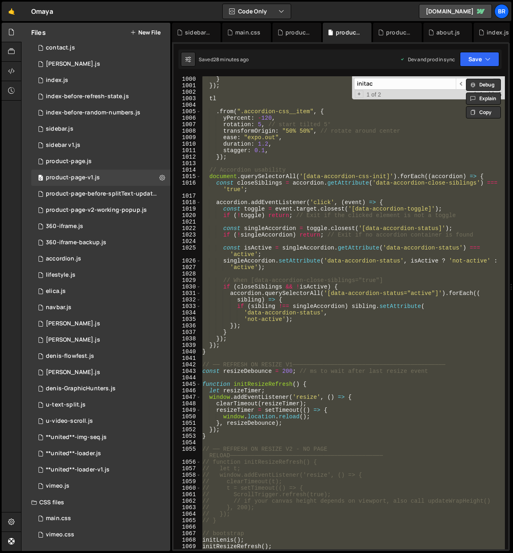
click at [323, 194] on div "} }) ; tl . from ( ".accordion-css__item" , { yPercent : - 120 , rotation : 5 ,…" at bounding box center [353, 312] width 304 height 473
click at [322, 247] on div "} }) ; tl . from ( ".accordion-css__item" , { yPercent : - 120 , rotation : 5 ,…" at bounding box center [353, 312] width 304 height 473
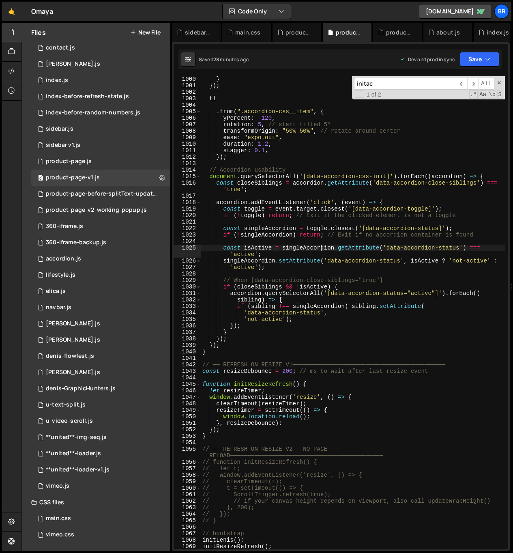
click at [275, 238] on div "} }) ; tl . from ( ".accordion-css__item" , { yPercent : - 120 , rotation : 5 ,…" at bounding box center [353, 319] width 304 height 486
type textarea "});"
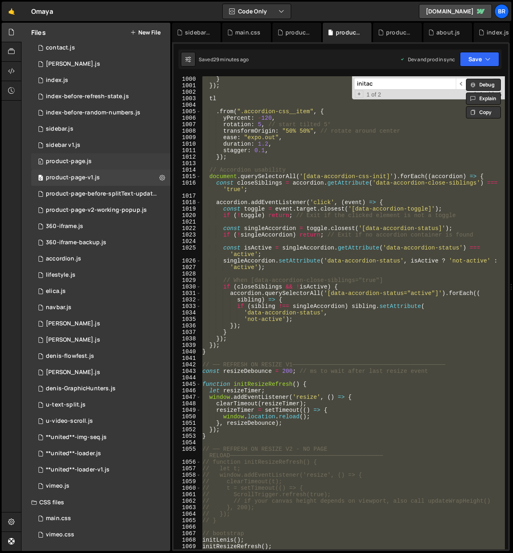
click at [86, 161] on div "product-page.js" at bounding box center [69, 161] width 46 height 7
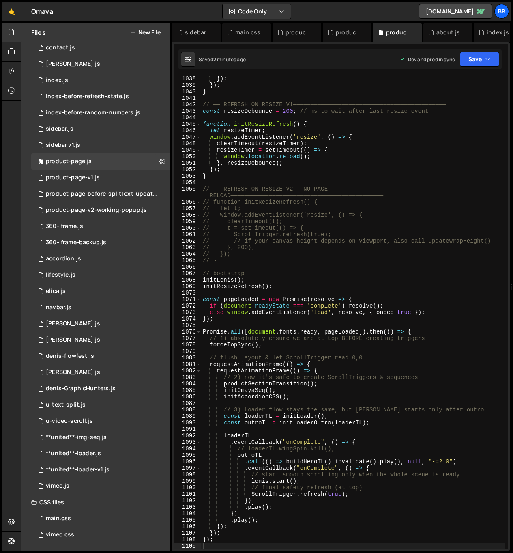
click at [289, 215] on div "}) ; }) ; } // ── REFRESH ON RESIZE V1─────────────────────────────────────────…" at bounding box center [353, 318] width 304 height 486
type textarea "});"
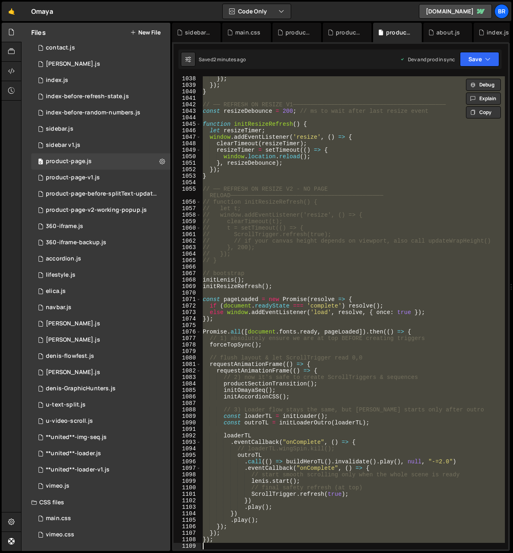
paste textarea
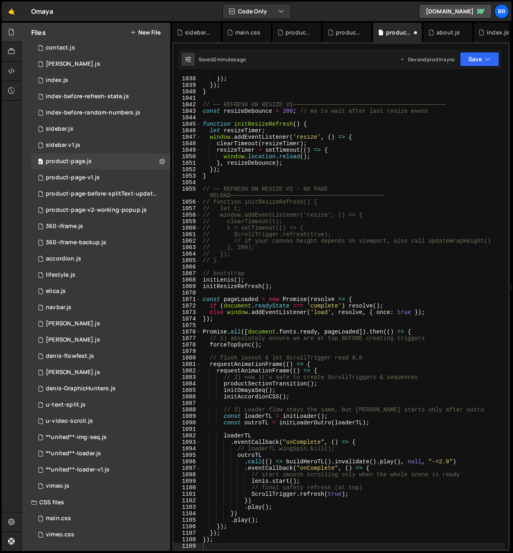
click at [387, 423] on div "}) ; }) ; } // ── REFRESH ON RESIZE V1─────────────────────────────────────────…" at bounding box center [353, 318] width 304 height 486
type textarea "const outroTL = initLoaderOutro(loaderTL);"
click at [65, 517] on div "main.css" at bounding box center [58, 518] width 25 height 7
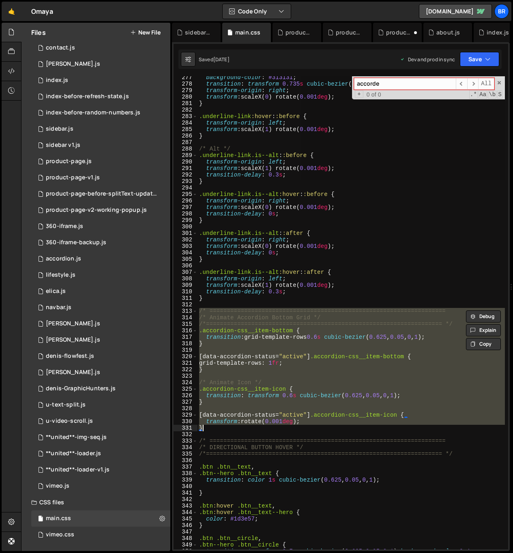
click at [354, 381] on div "background-color : #313131 ; transition : transform 0.735 s cubic-bezier ( 0.62…" at bounding box center [351, 312] width 307 height 473
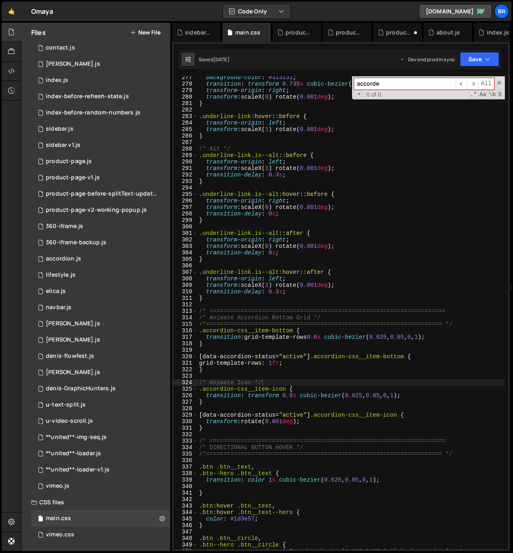
click at [232, 442] on div "background-color : #313131 ; transition : transform 0.735 s cubic-bezier ( 0.62…" at bounding box center [351, 320] width 307 height 492
type textarea "/* ===================================================================="
click at [89, 160] on div "product-page.js" at bounding box center [69, 161] width 46 height 7
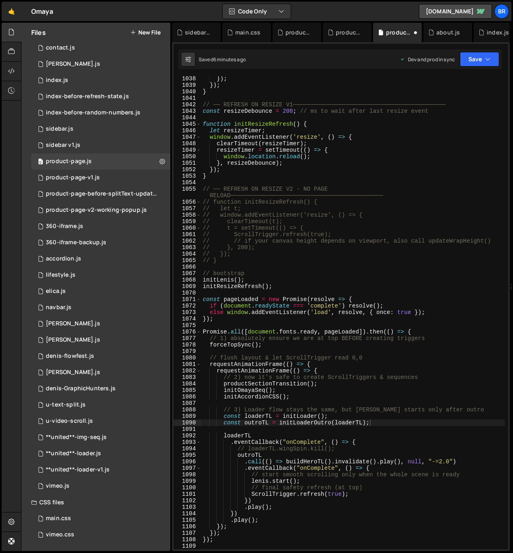
click at [415, 268] on div "}) ; }) ; } // ── REFRESH ON RESIZE V1─────────────────────────────────────────…" at bounding box center [353, 318] width 304 height 486
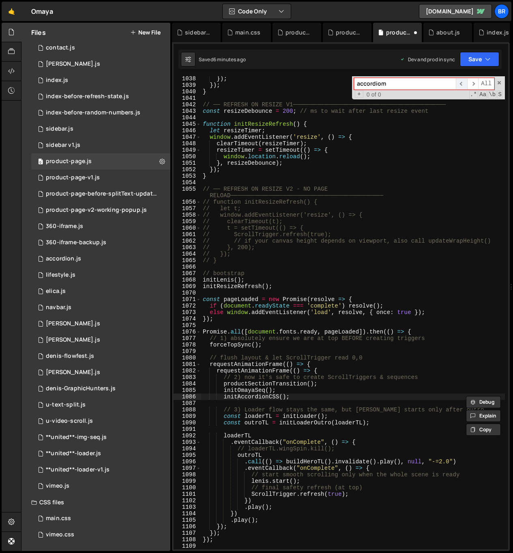
click at [462, 84] on span "​" at bounding box center [461, 84] width 11 height 12
type input "accordio"
click at [461, 84] on span "​" at bounding box center [461, 84] width 11 height 12
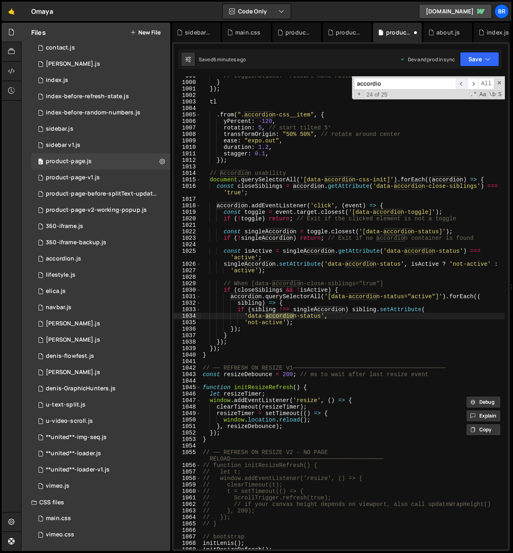
click at [461, 84] on span "​" at bounding box center [461, 84] width 11 height 12
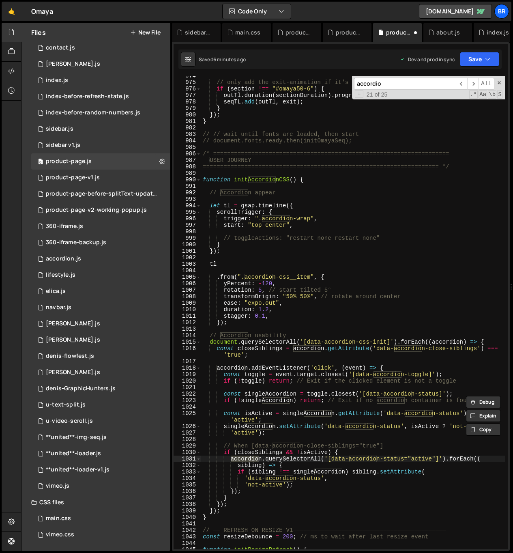
type textarea "trigger: ".accordion-wrap","
click at [322, 217] on div "// only add the exit-animation if it's NOT section 6 if ( section !== "#omaya50…" at bounding box center [353, 316] width 304 height 486
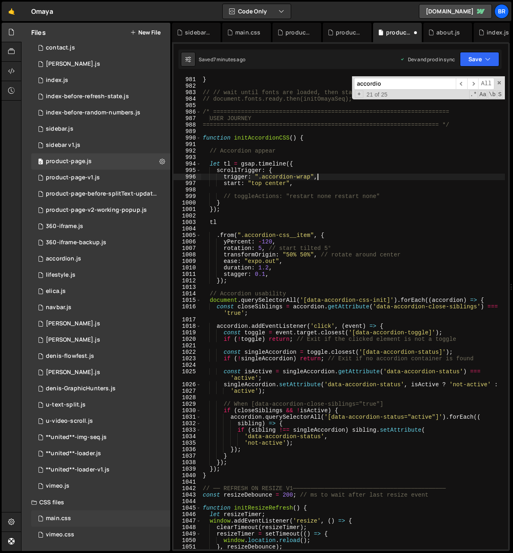
click at [68, 517] on div "main.css" at bounding box center [58, 518] width 25 height 7
